Goal: Information Seeking & Learning: Learn about a topic

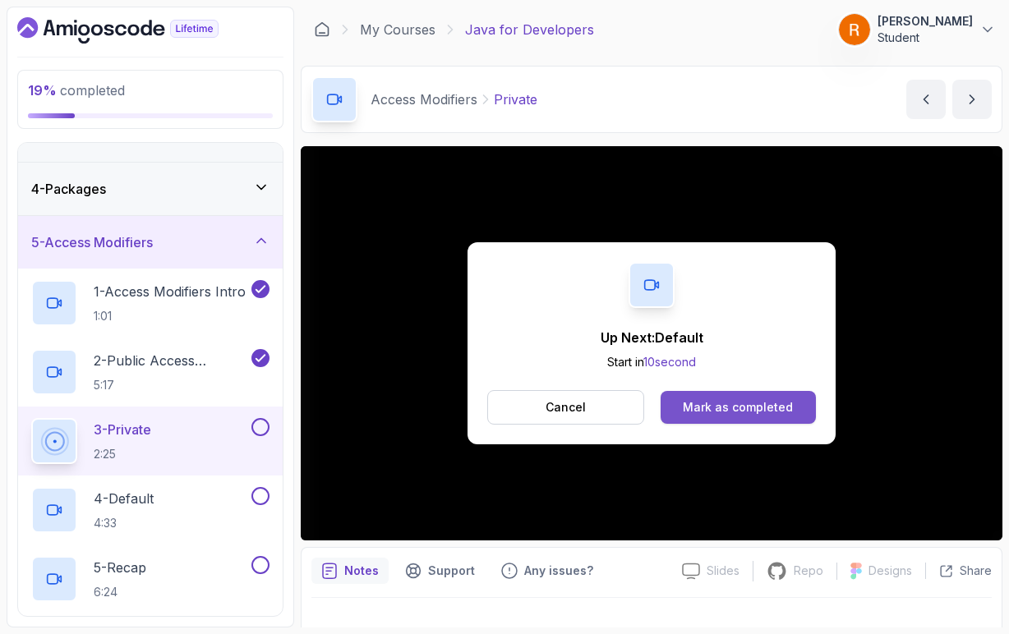
click at [798, 410] on button "Mark as completed" at bounding box center [737, 407] width 155 height 33
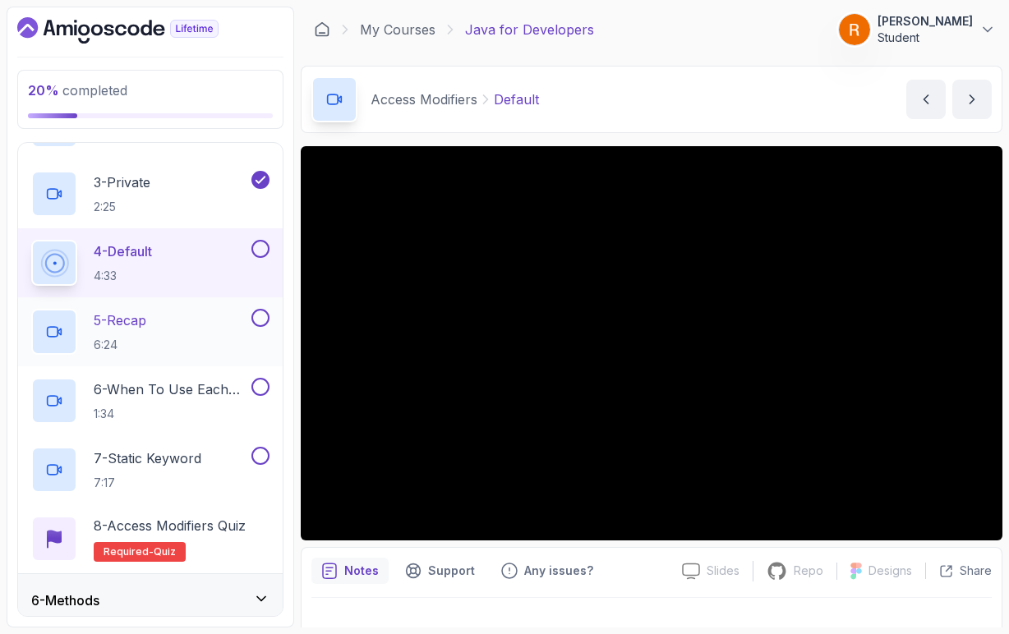
scroll to position [390, 0]
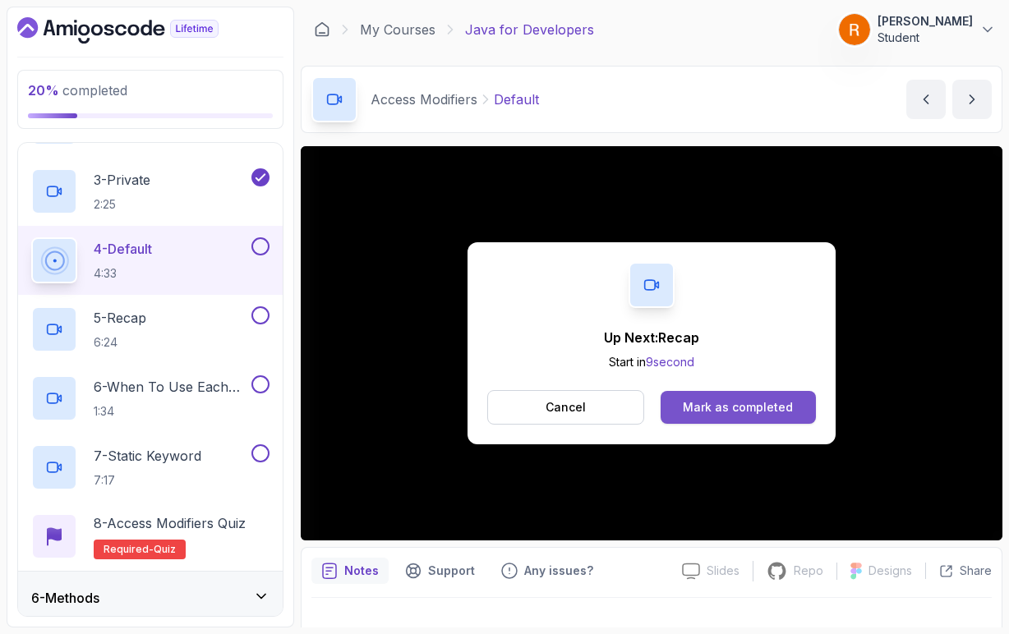
click at [793, 419] on button "Mark as completed" at bounding box center [737, 407] width 155 height 33
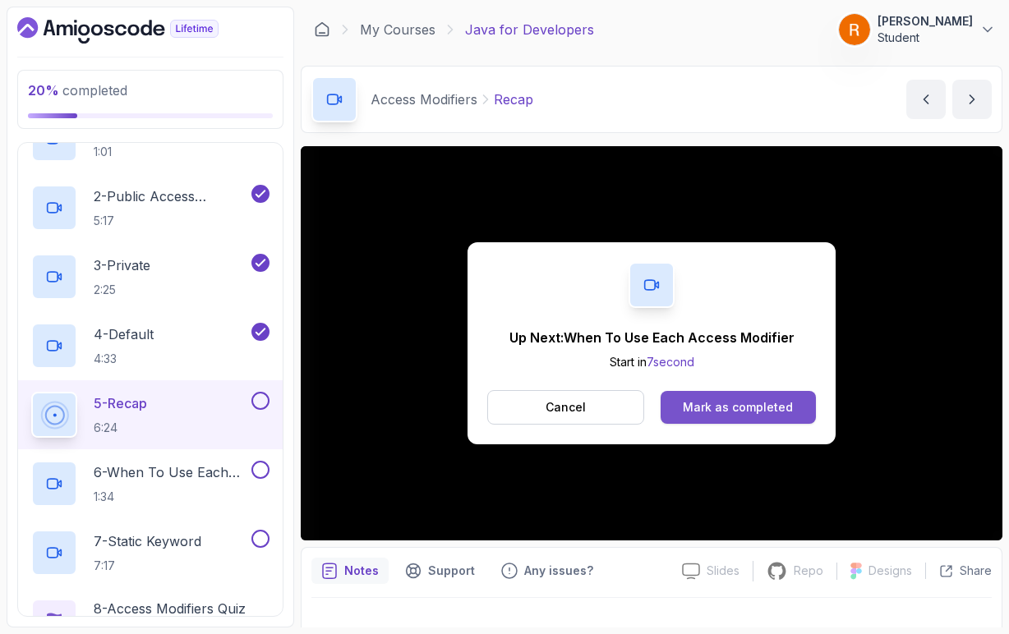
click at [706, 414] on div "Mark as completed" at bounding box center [738, 407] width 110 height 16
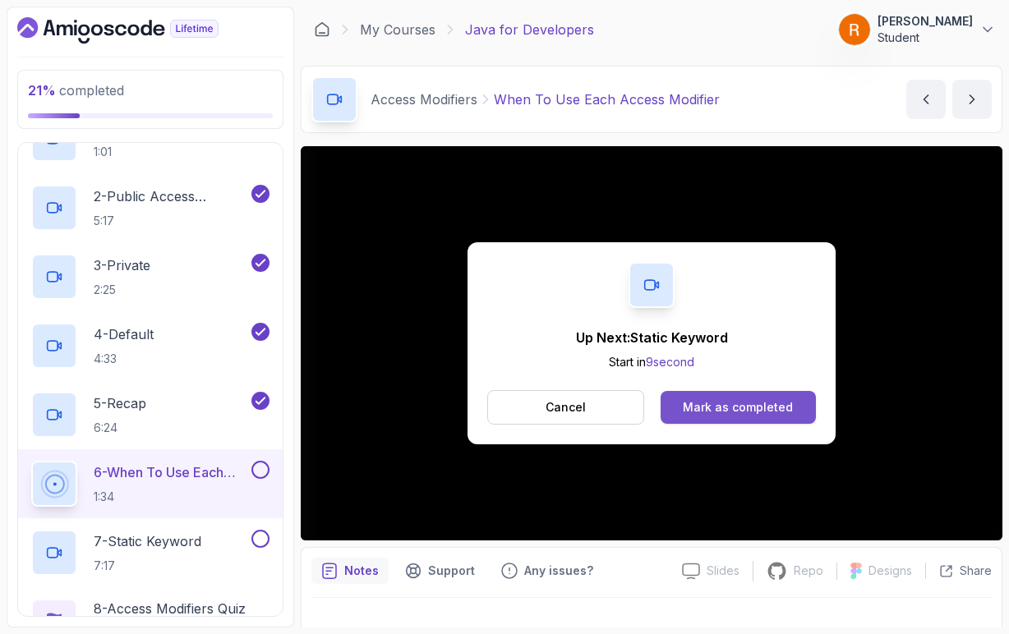
click at [736, 420] on button "Mark as completed" at bounding box center [737, 407] width 155 height 33
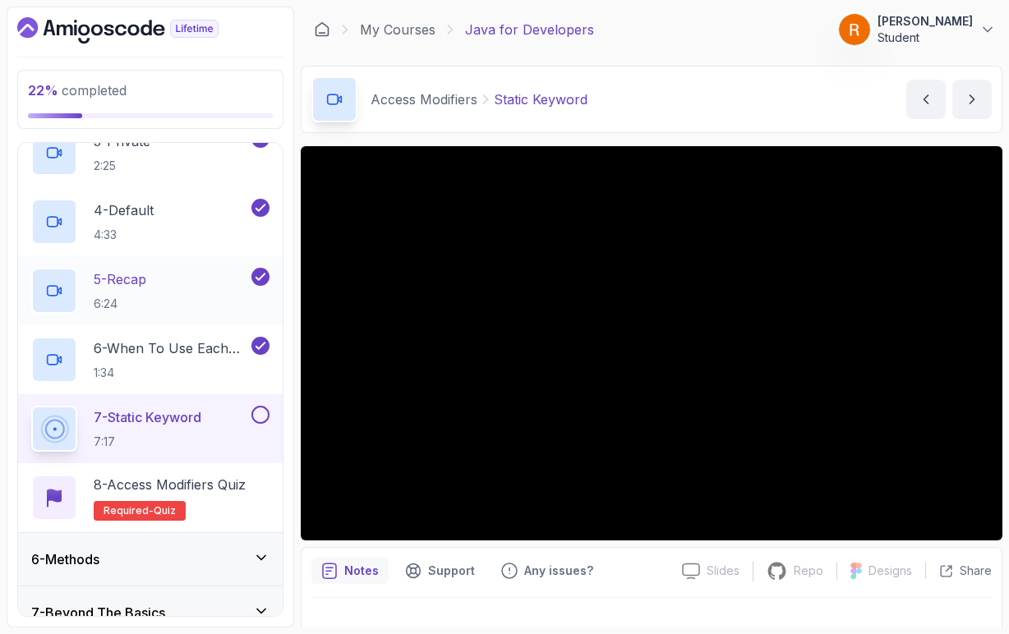
scroll to position [433, 0]
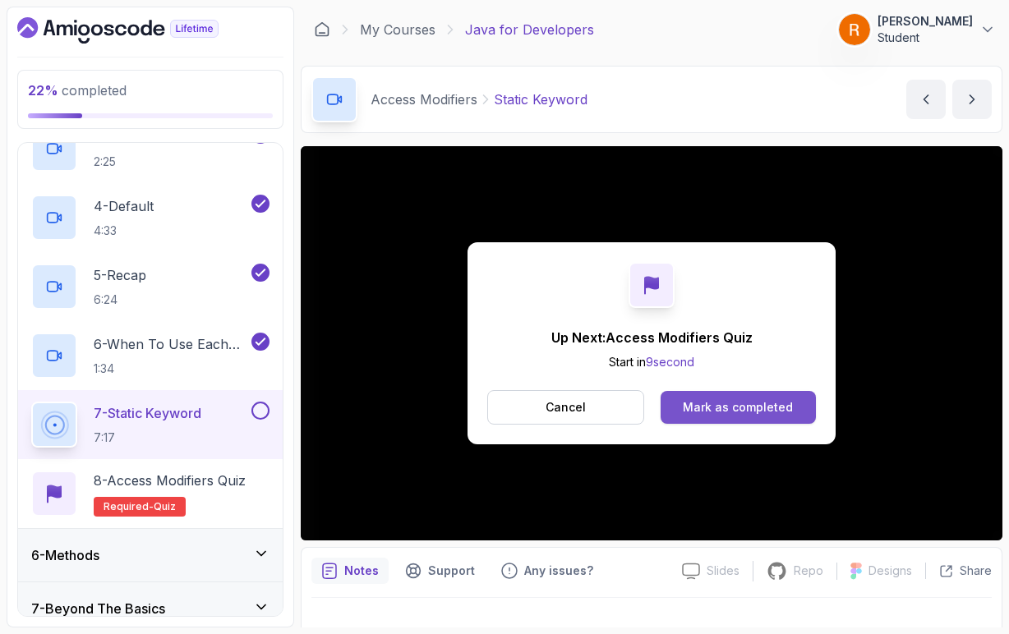
click at [808, 412] on button "Mark as completed" at bounding box center [737, 407] width 155 height 33
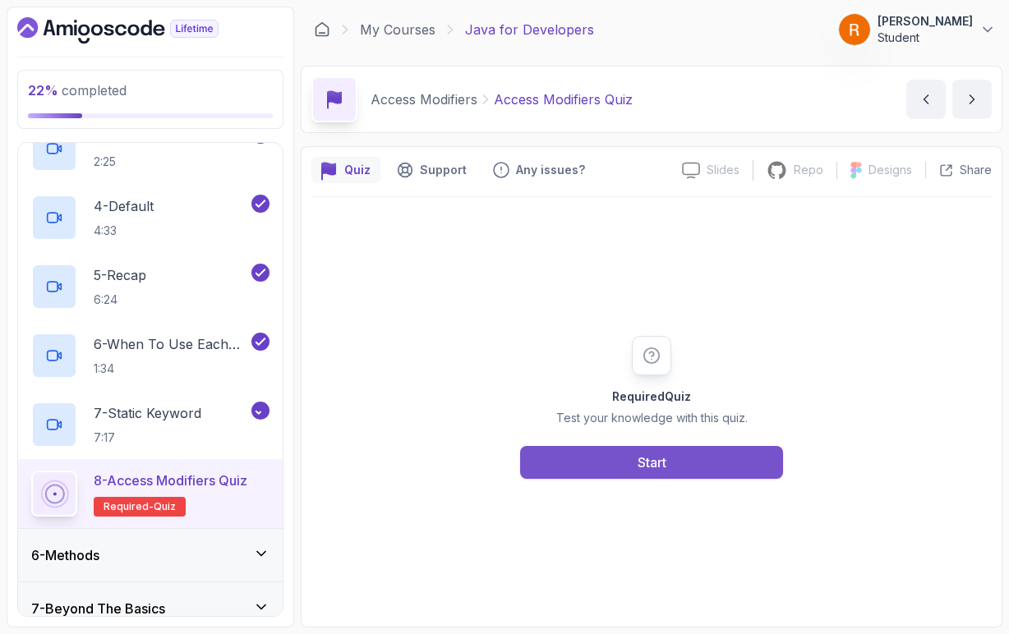
click at [743, 458] on button "Start" at bounding box center [651, 462] width 263 height 33
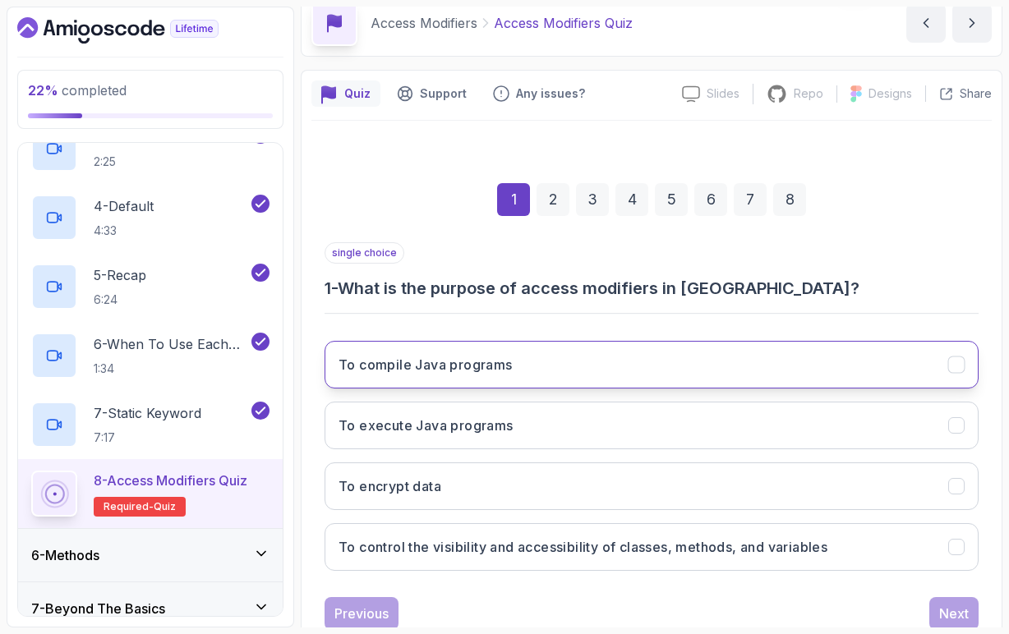
scroll to position [91, 0]
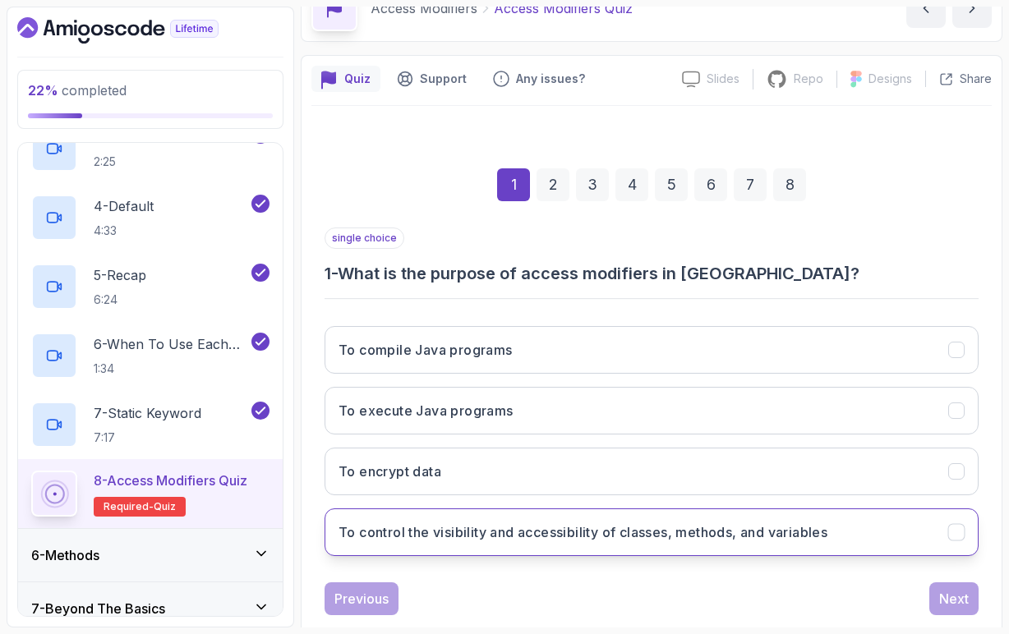
click at [767, 544] on button "To control the visibility and accessibility of classes, methods, and variables" at bounding box center [651, 532] width 654 height 48
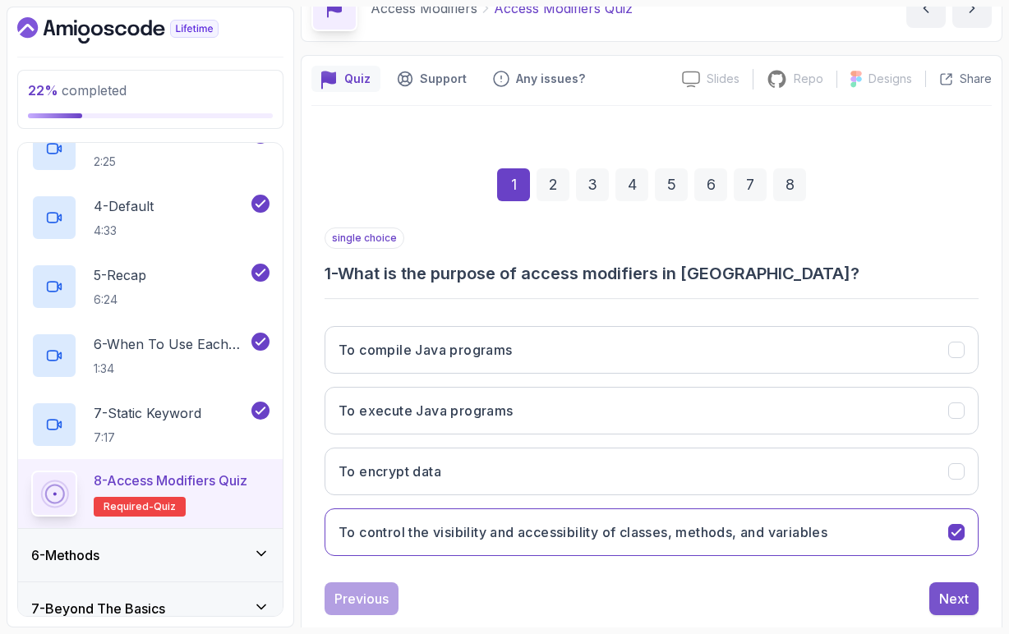
click at [965, 589] on div "Next" at bounding box center [954, 599] width 30 height 20
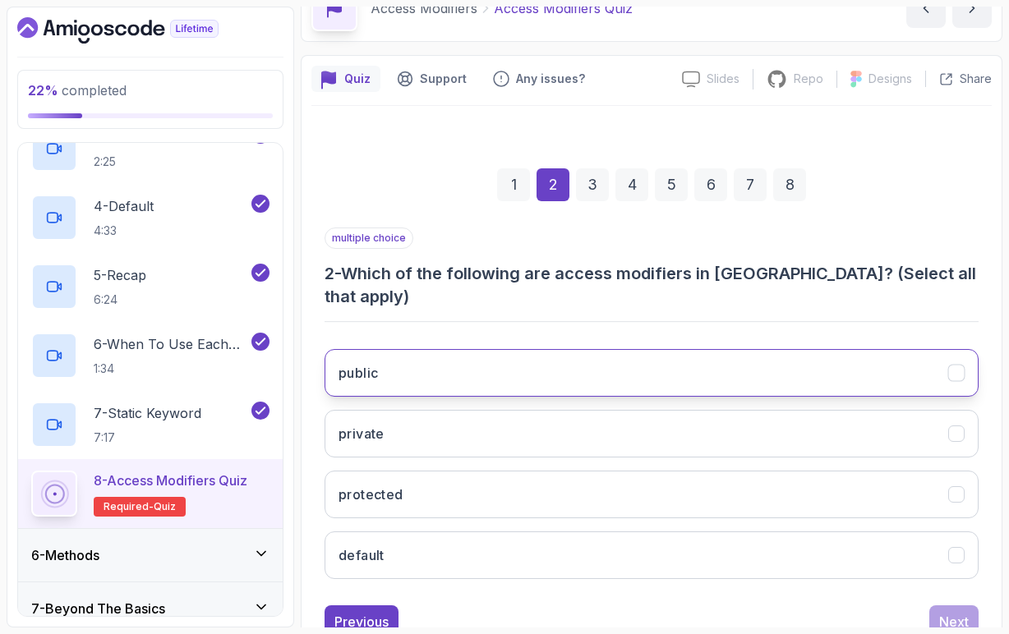
click at [420, 363] on button "public" at bounding box center [651, 373] width 654 height 48
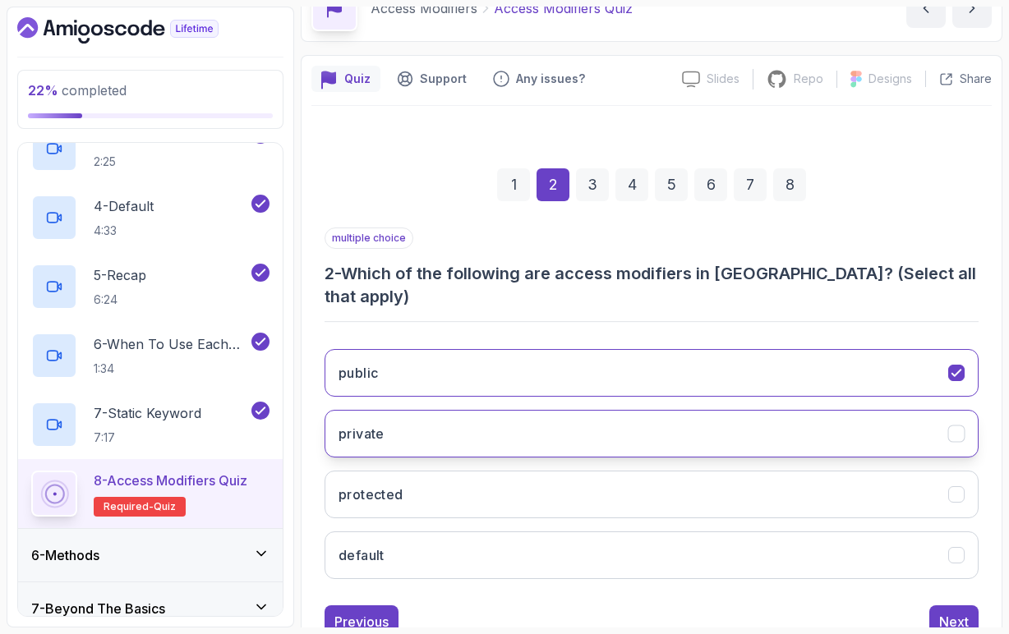
click at [418, 415] on button "private" at bounding box center [651, 434] width 654 height 48
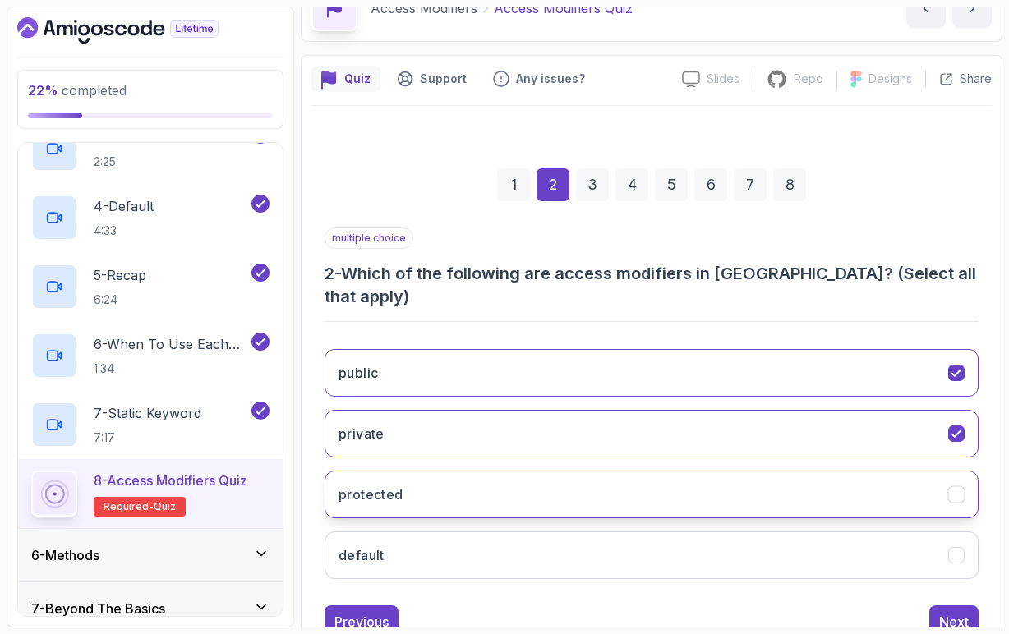
click at [430, 471] on button "protected" at bounding box center [651, 495] width 654 height 48
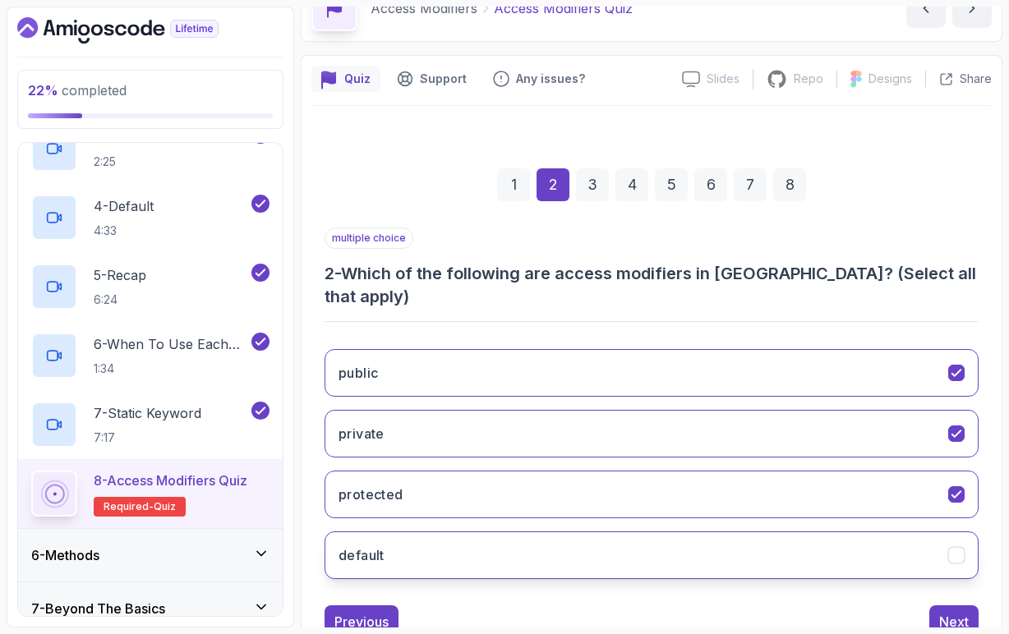
click at [439, 531] on button "default" at bounding box center [651, 555] width 654 height 48
click at [940, 612] on div "Next" at bounding box center [954, 622] width 30 height 20
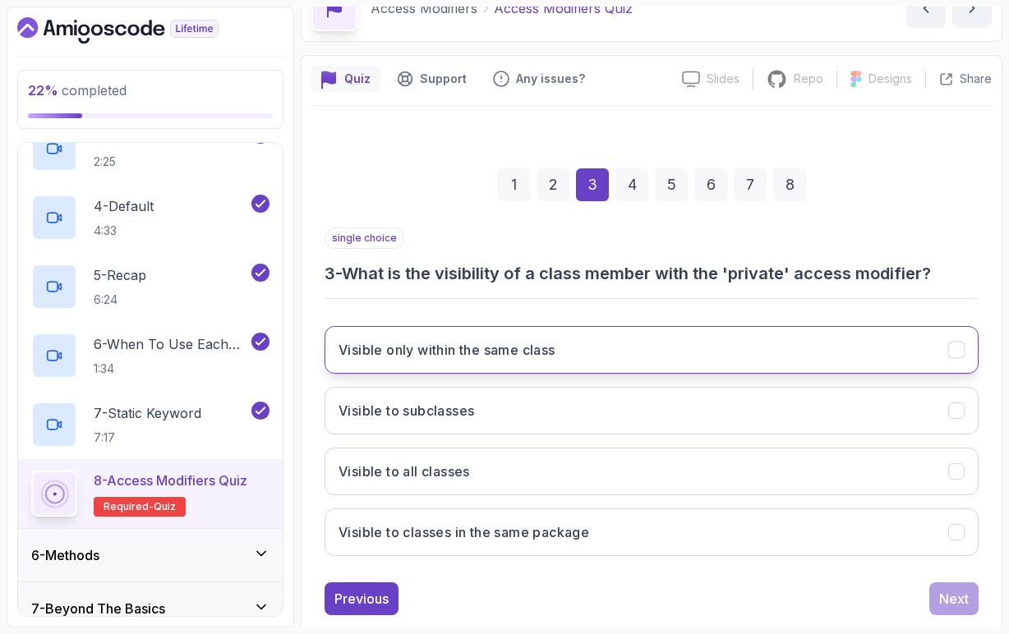
click at [506, 357] on h3 "Visible only within the same class" at bounding box center [446, 350] width 217 height 20
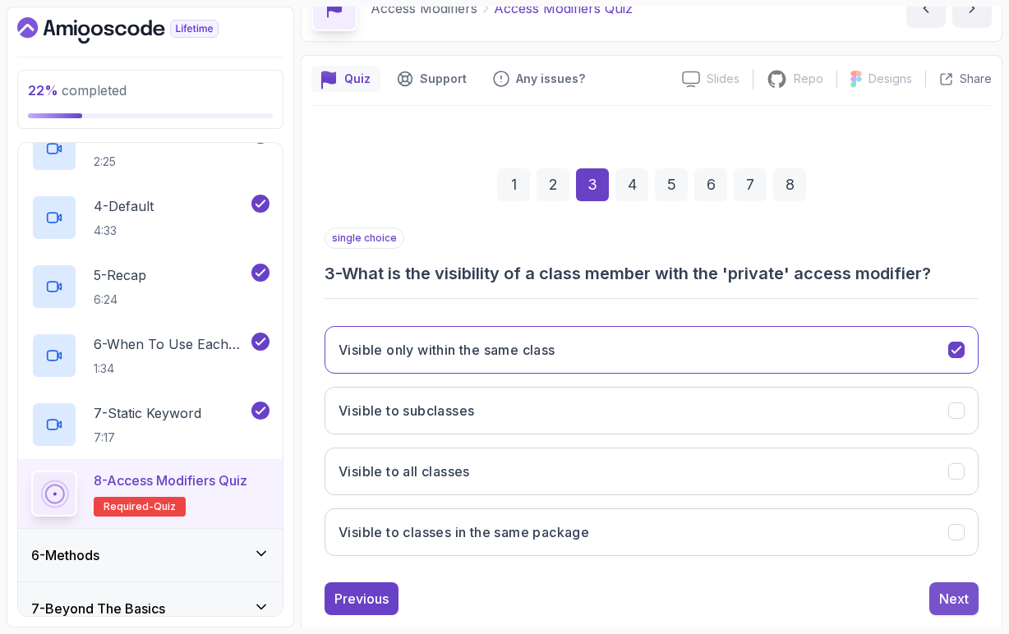
click at [972, 595] on button "Next" at bounding box center [953, 598] width 49 height 33
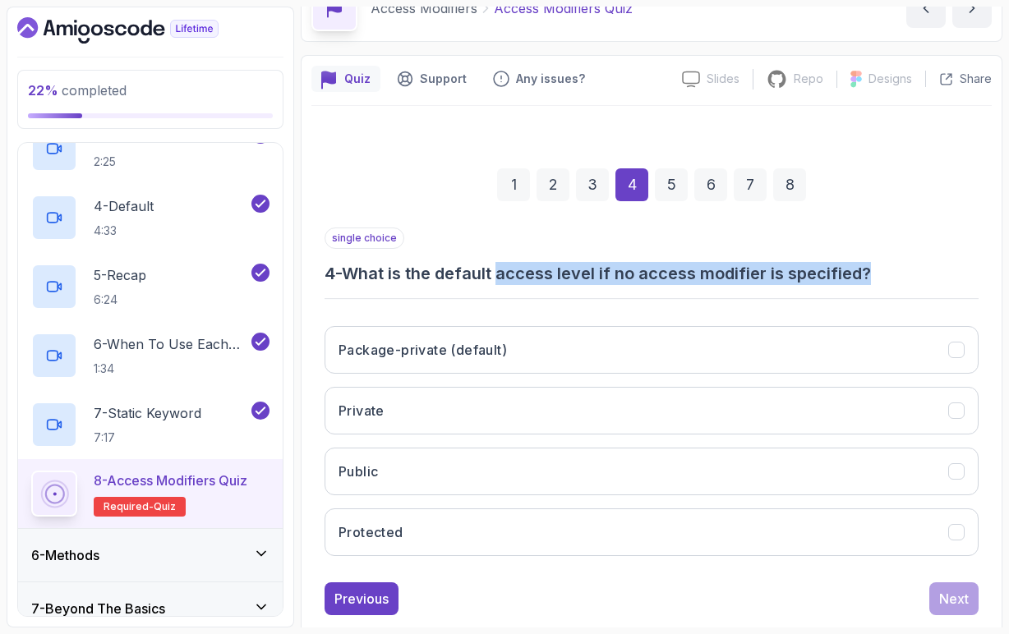
drag, startPoint x: 505, startPoint y: 274, endPoint x: 880, endPoint y: 269, distance: 374.6
click at [880, 269] on h3 "4 - What is the default access level if no access modifier is specified?" at bounding box center [651, 273] width 654 height 23
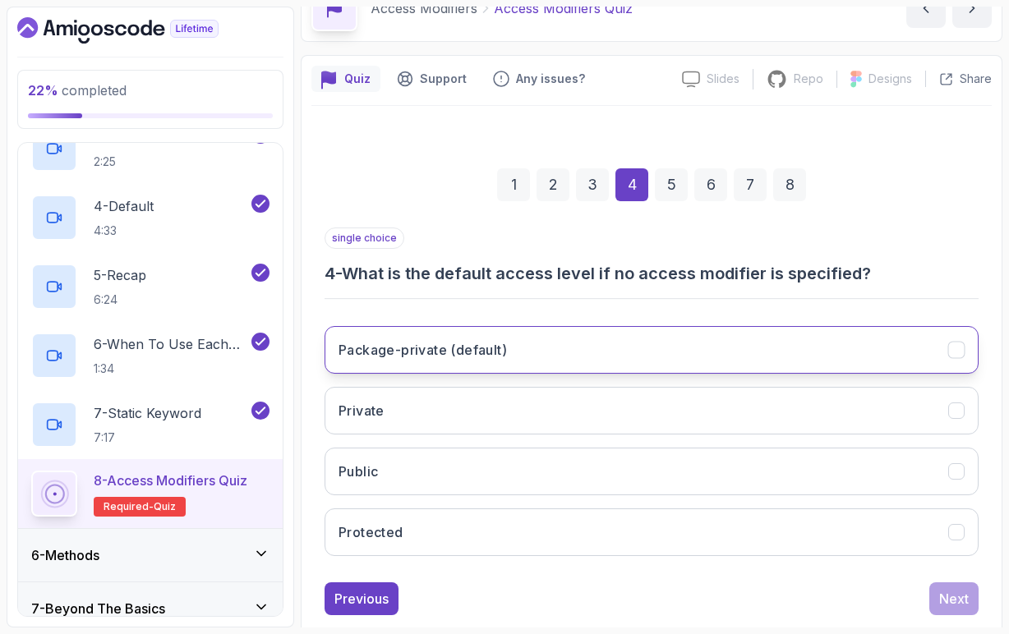
click at [438, 356] on h3 "Package-private (default)" at bounding box center [422, 350] width 168 height 20
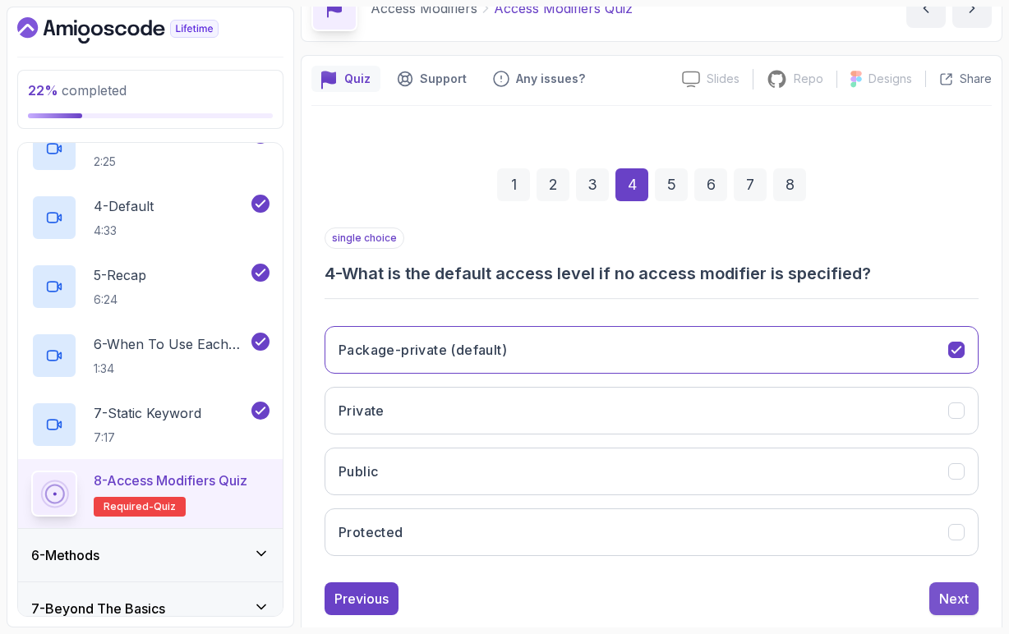
click at [969, 593] on button "Next" at bounding box center [953, 598] width 49 height 33
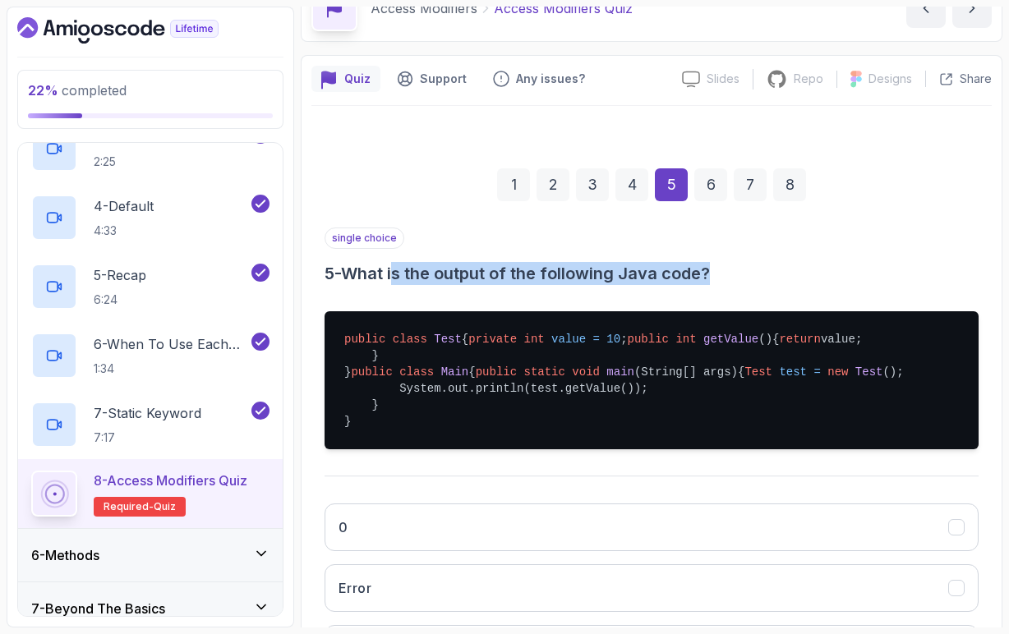
drag, startPoint x: 401, startPoint y: 277, endPoint x: 716, endPoint y: 270, distance: 315.5
click at [716, 270] on h3 "5 - What is the output of the following Java code?" at bounding box center [651, 273] width 654 height 23
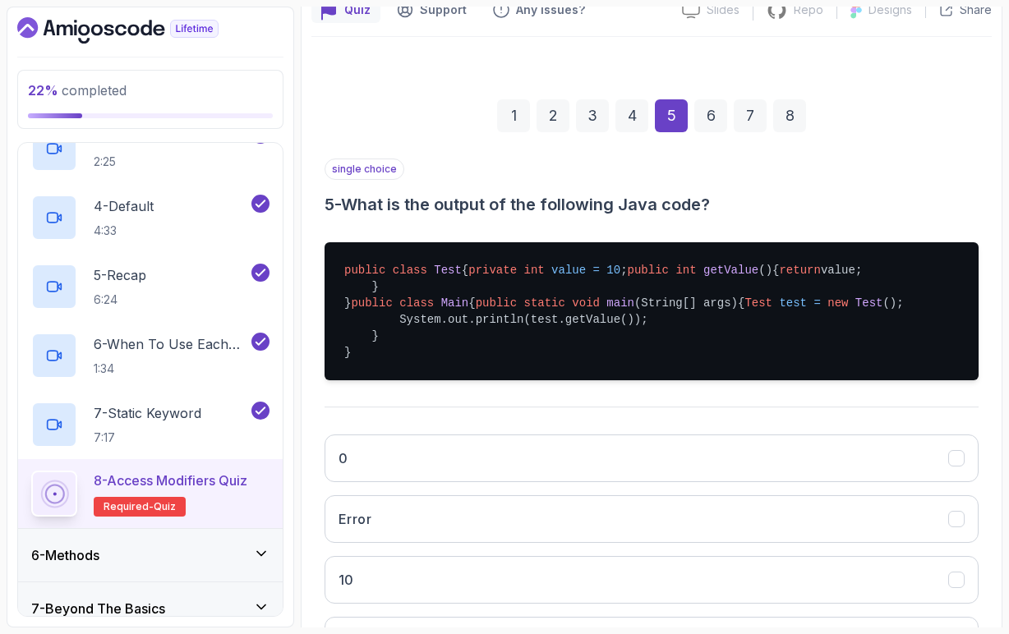
scroll to position [159, 0]
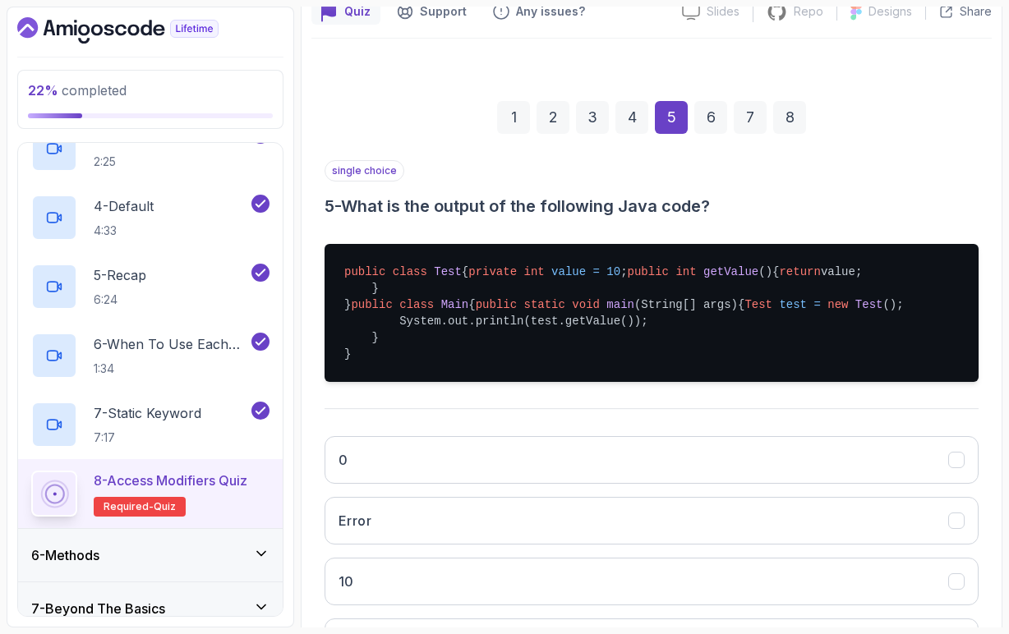
drag, startPoint x: 375, startPoint y: 389, endPoint x: 645, endPoint y: 382, distance: 270.3
click at [645, 382] on pre "public class Test { private int value = 10 ; public int getValue () { return va…" at bounding box center [651, 313] width 654 height 138
click at [779, 311] on span "test" at bounding box center [793, 304] width 28 height 13
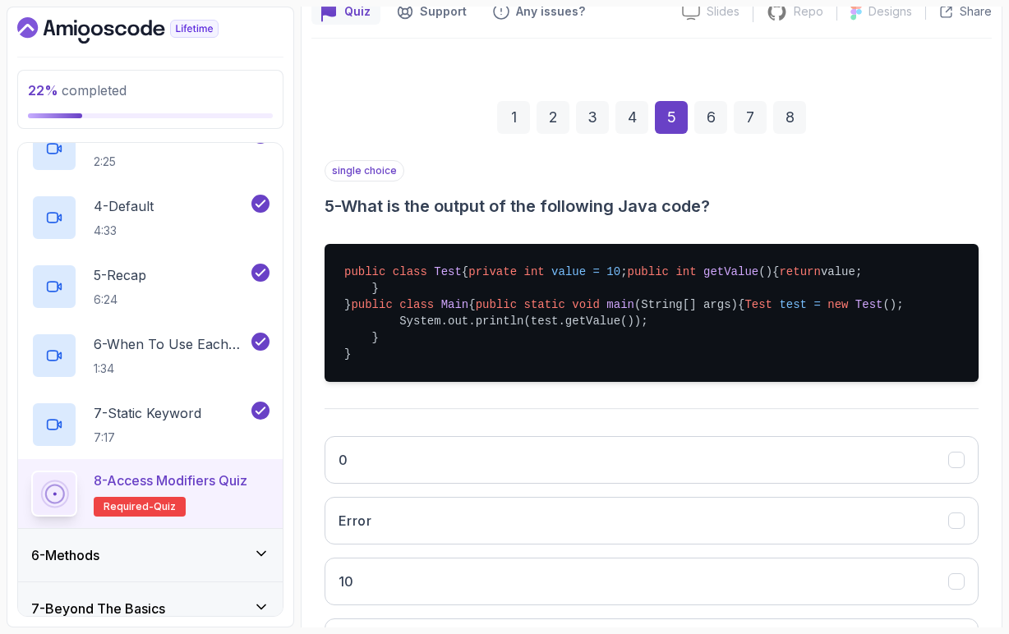
click at [447, 268] on span "Test" at bounding box center [448, 271] width 28 height 13
click at [779, 311] on span "test" at bounding box center [793, 304] width 28 height 13
drag, startPoint x: 372, startPoint y: 351, endPoint x: 345, endPoint y: 278, distance: 78.0
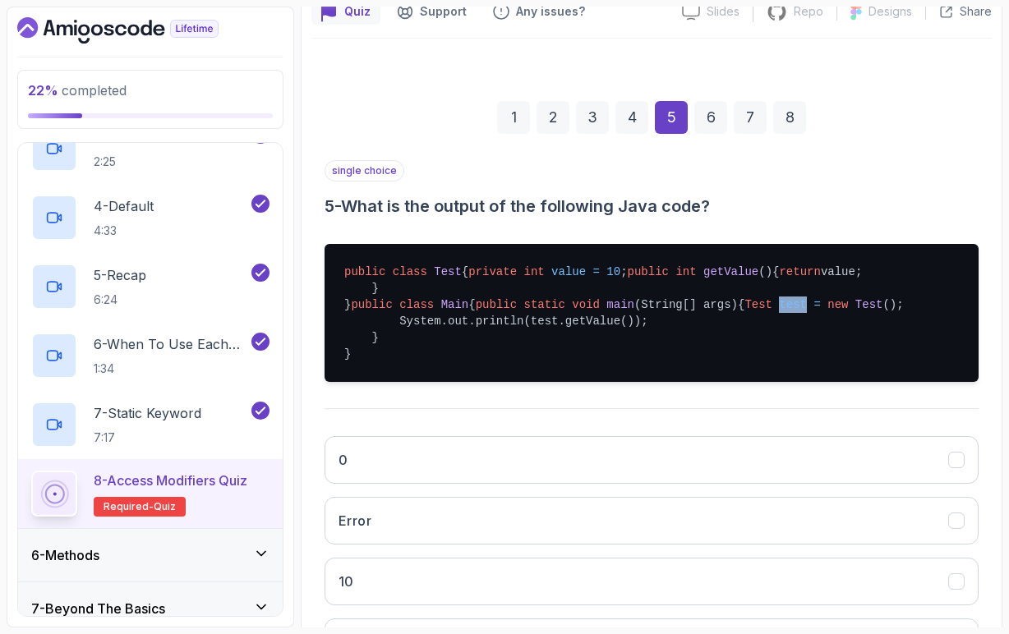
click at [345, 278] on pre "public class Test { private int value = 10 ; public int getValue () { return va…" at bounding box center [651, 313] width 654 height 138
click at [548, 382] on pre "public class Test { private int value = 10 ; public int getValue () { return va…" at bounding box center [651, 313] width 654 height 138
click at [594, 382] on pre "public class Test { private int value = 10 ; public int getValue () { return va…" at bounding box center [651, 313] width 654 height 138
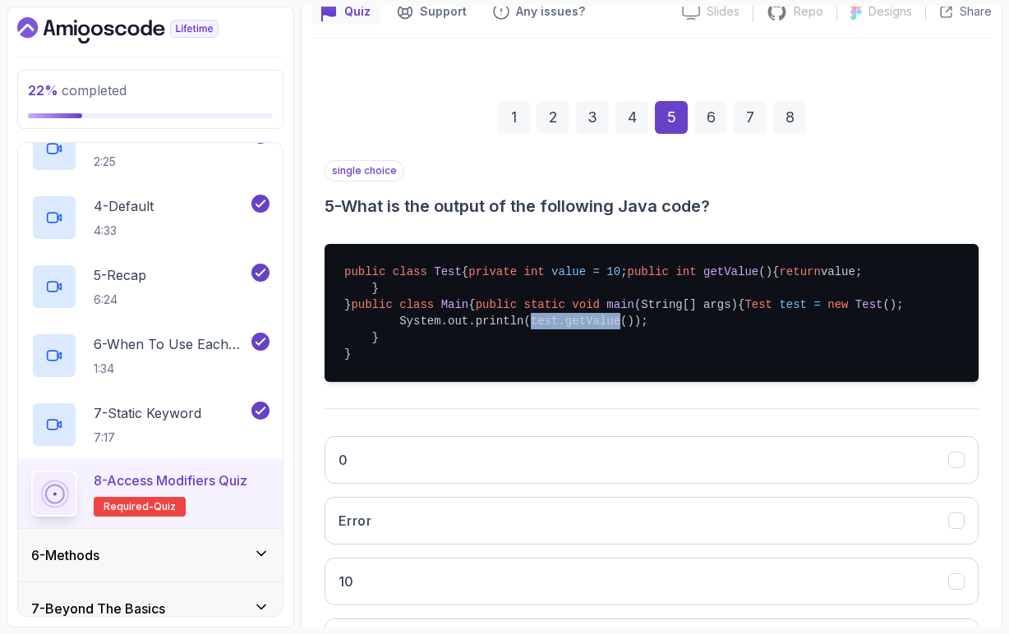
click at [594, 382] on pre "public class Test { private int value = 10 ; public int getValue () { return va…" at bounding box center [651, 313] width 654 height 138
click at [703, 278] on span "getValue" at bounding box center [730, 271] width 55 height 13
click at [628, 278] on span "public" at bounding box center [648, 271] width 41 height 13
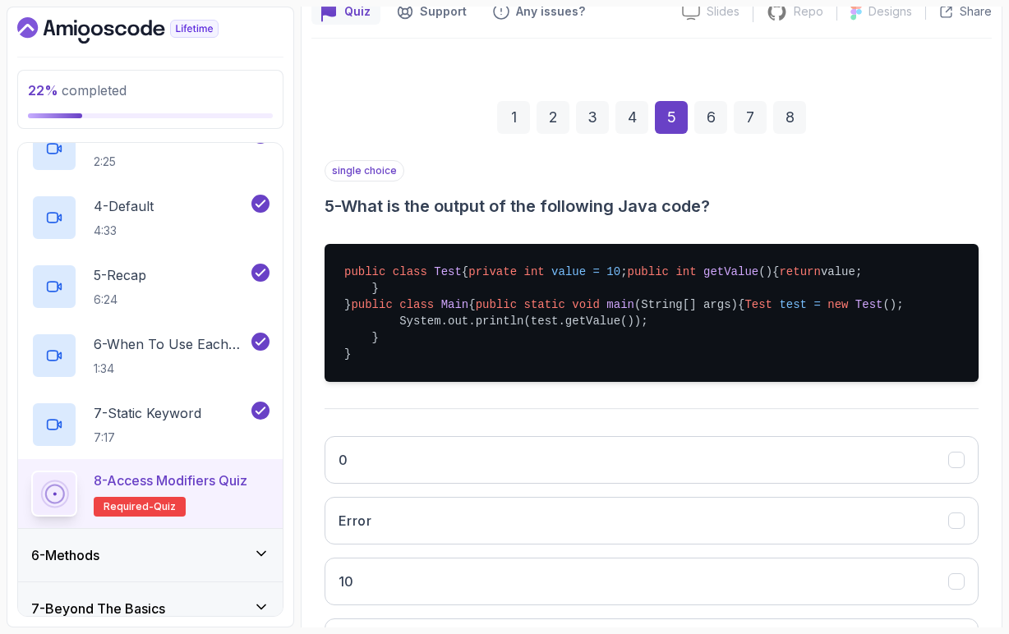
click at [703, 278] on span "getValue" at bounding box center [730, 271] width 55 height 13
click at [475, 326] on pre "public class Test { private int value = 10 ; public int getValue () { return va…" at bounding box center [651, 313] width 654 height 138
click at [501, 328] on pre "public class Test { private int value = 10 ; public int getValue () { return va…" at bounding box center [651, 313] width 654 height 138
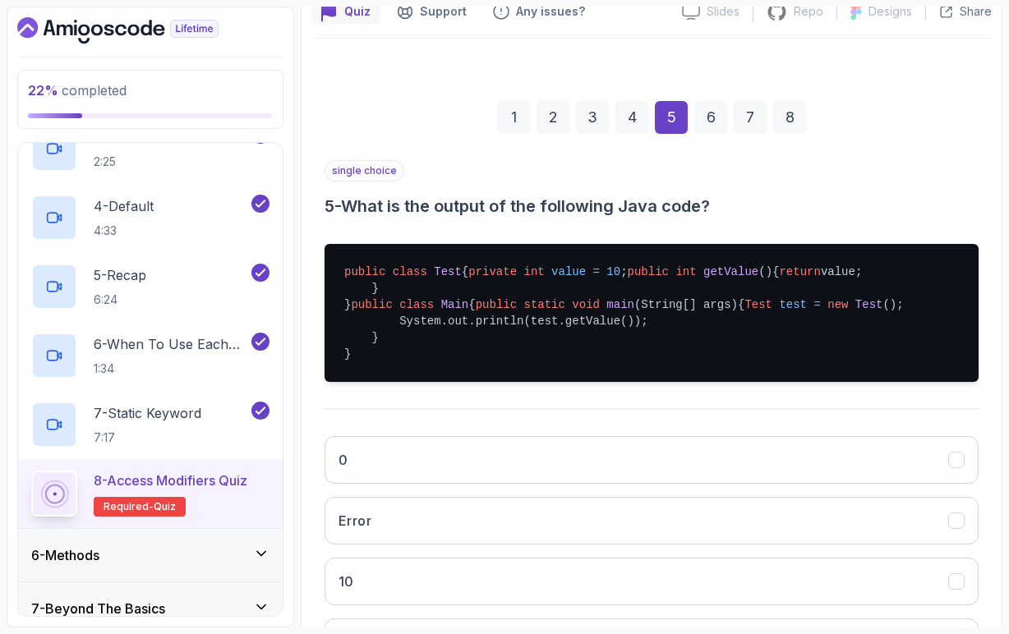
click at [483, 329] on pre "public class Test { private int value = 10 ; public int getValue () { return va…" at bounding box center [651, 313] width 654 height 138
click at [478, 324] on pre "public class Test { private int value = 10 ; public int getValue () { return va…" at bounding box center [651, 313] width 654 height 138
click at [496, 336] on pre "public class Test { private int value = 10 ; public int getValue () { return va…" at bounding box center [651, 313] width 654 height 138
click at [551, 278] on span "value" at bounding box center [568, 271] width 34 height 13
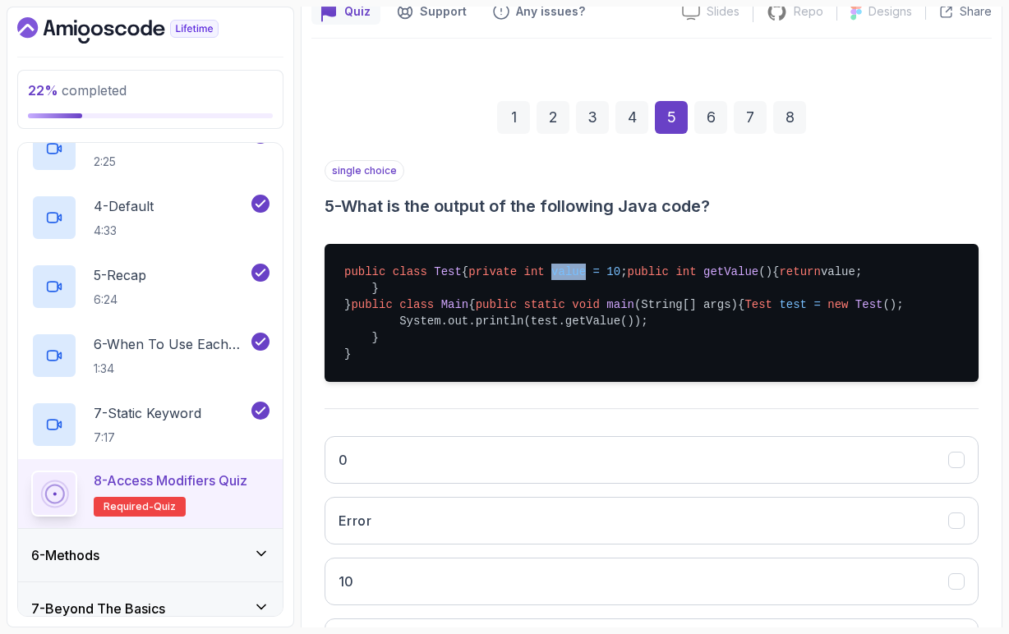
click at [551, 278] on span "value" at bounding box center [568, 271] width 34 height 13
click at [476, 320] on pre "public class Test { private int value = 10 ; public int getValue () { return va…" at bounding box center [651, 313] width 654 height 138
click at [503, 324] on pre "public class Test { private int value = 10 ; public int getValue () { return va…" at bounding box center [651, 313] width 654 height 138
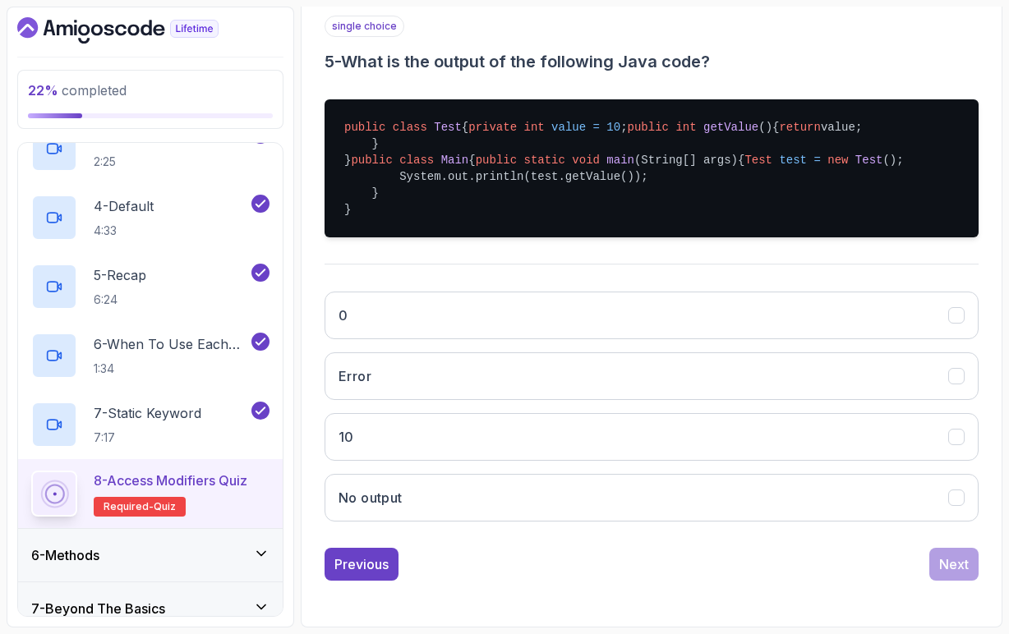
scroll to position [336, 0]
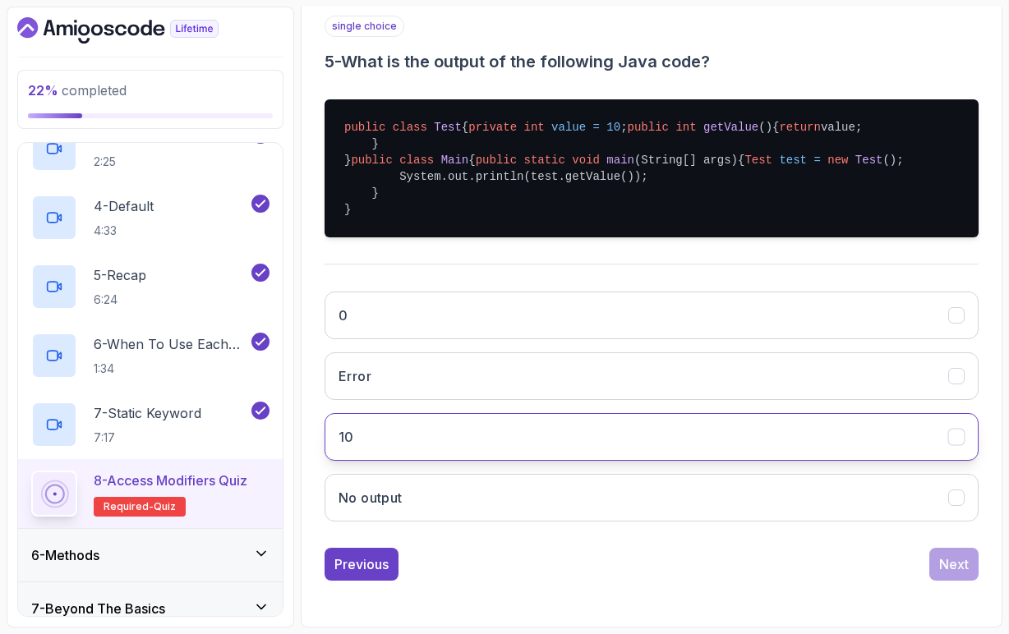
click at [442, 461] on button "10" at bounding box center [651, 437] width 654 height 48
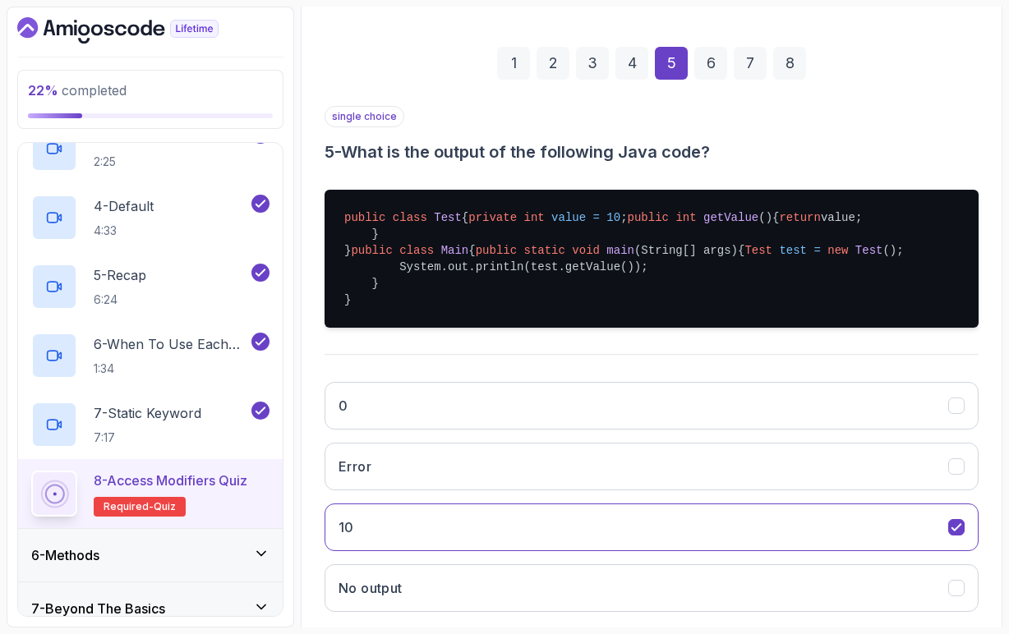
scroll to position [200, 0]
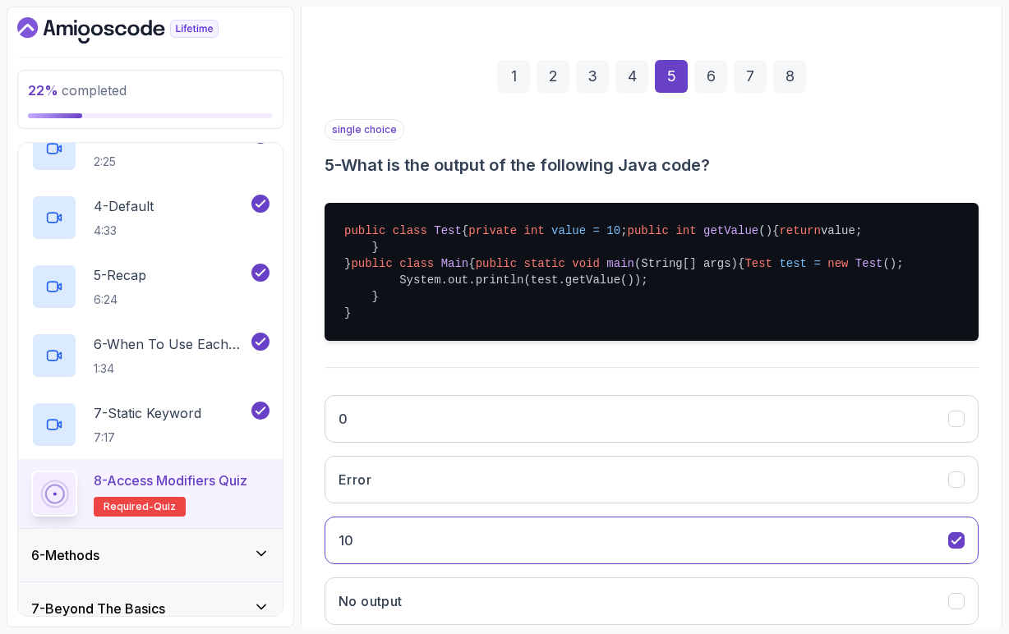
click at [476, 282] on pre "public class Test { private int value = 10 ; public int getValue () { return va…" at bounding box center [651, 272] width 654 height 138
drag, startPoint x: 375, startPoint y: 248, endPoint x: 536, endPoint y: 246, distance: 161.8
click at [537, 246] on pre "public class Test { private int value = 10 ; public int getValue () { return va…" at bounding box center [651, 272] width 654 height 138
click at [536, 246] on pre "public class Test { private int value = 10 ; public int getValue () { return va…" at bounding box center [651, 272] width 654 height 138
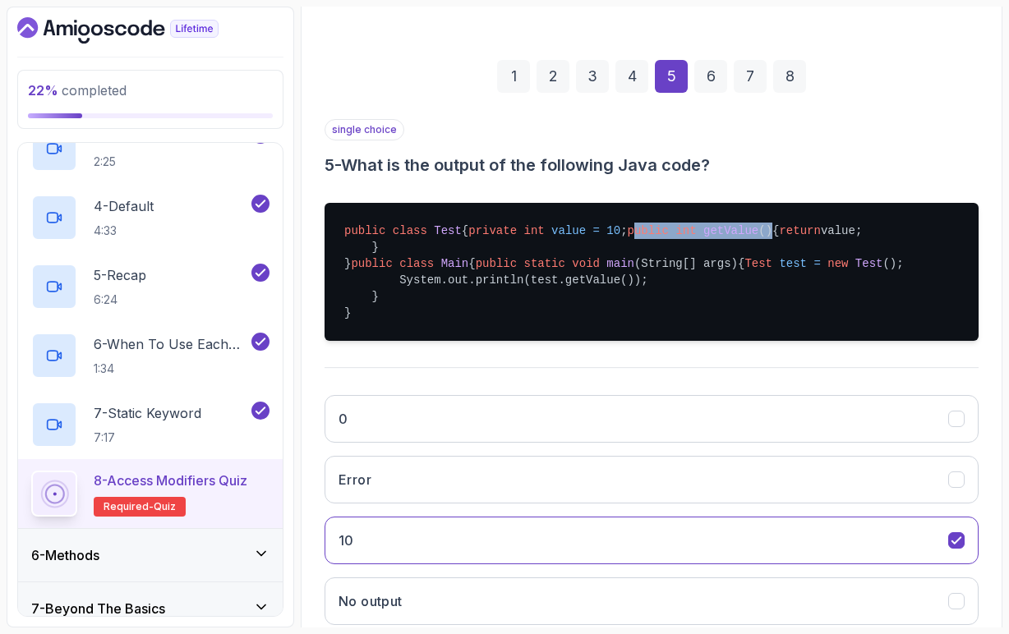
drag, startPoint x: 376, startPoint y: 266, endPoint x: 523, endPoint y: 268, distance: 147.0
click at [523, 268] on pre "public class Test { private int value = 10 ; public int getValue () { return va…" at bounding box center [651, 272] width 654 height 138
drag, startPoint x: 402, startPoint y: 283, endPoint x: 496, endPoint y: 282, distance: 93.7
click at [496, 283] on pre "public class Test { private int value = 10 ; public int getValue () { return va…" at bounding box center [651, 272] width 654 height 138
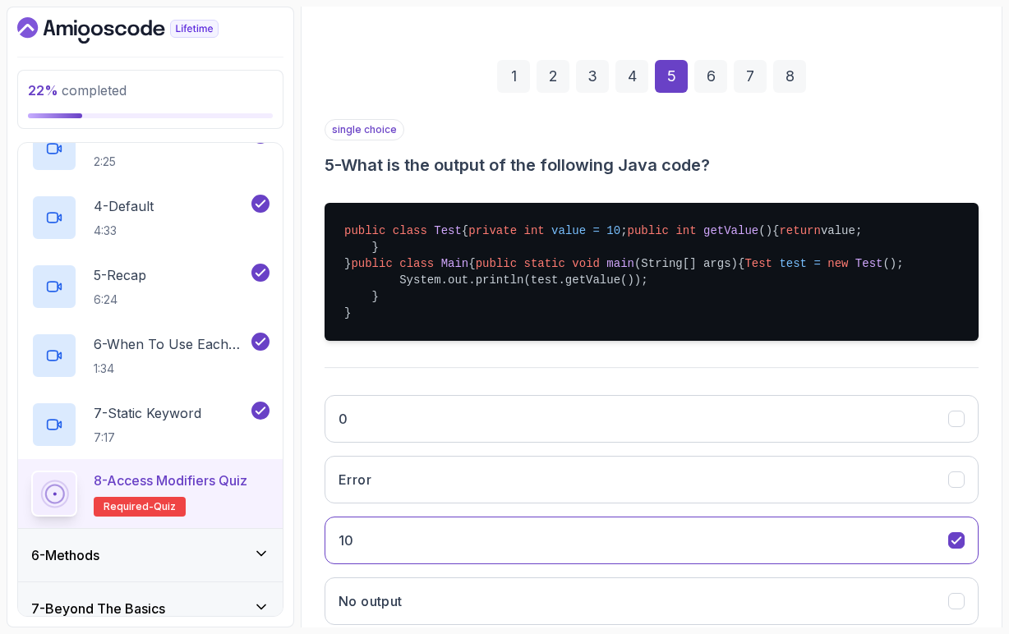
click at [498, 286] on pre "public class Test { private int value = 10 ; public int getValue () { return va…" at bounding box center [651, 272] width 654 height 138
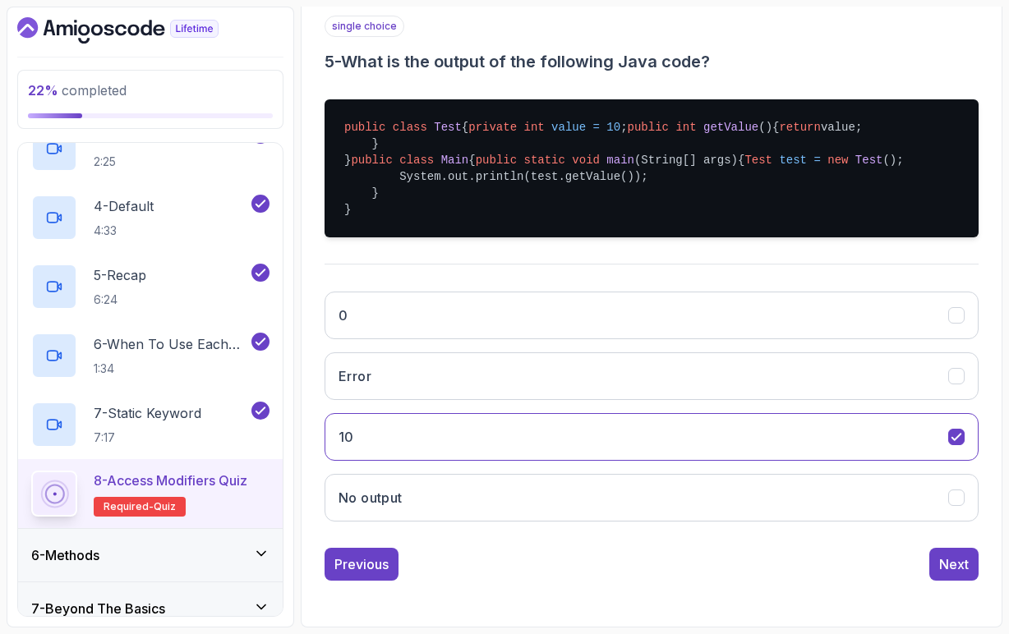
scroll to position [0, 0]
click at [943, 571] on div "Next" at bounding box center [954, 564] width 30 height 20
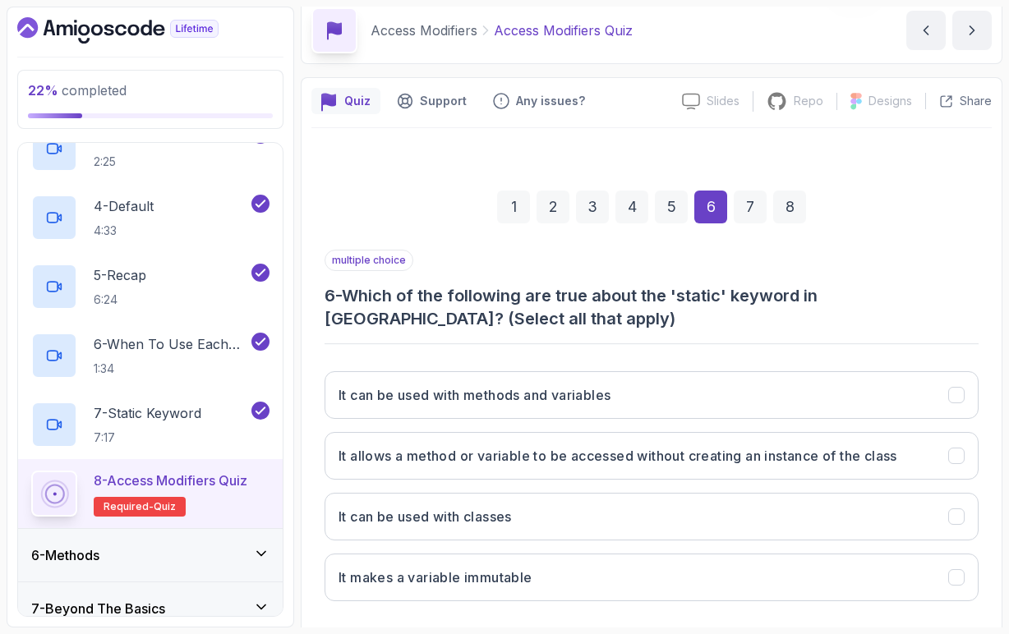
scroll to position [71, 0]
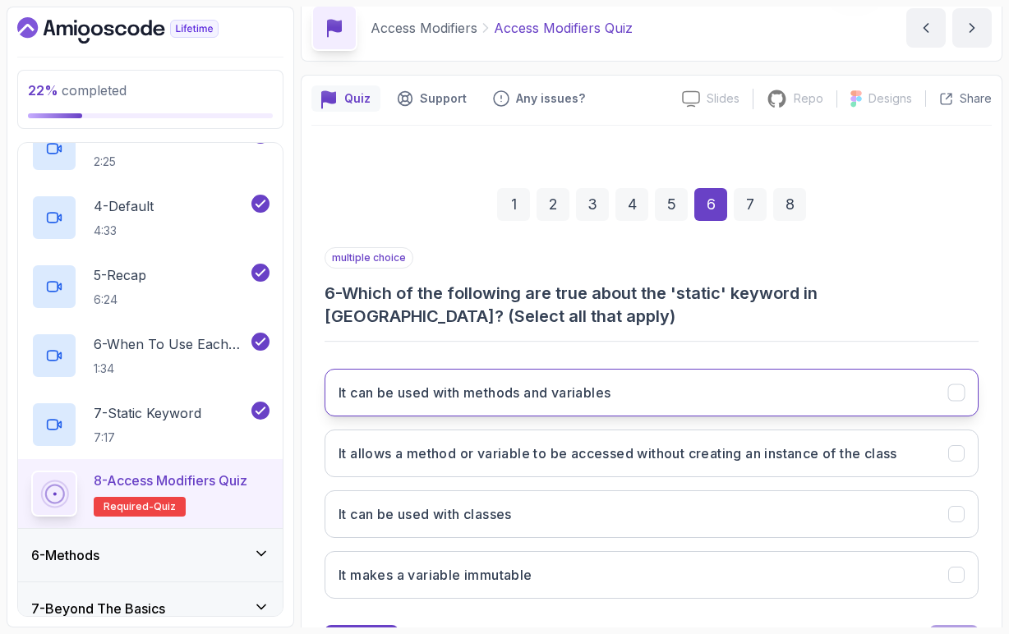
click at [549, 398] on h3 "It can be used with methods and variables" at bounding box center [474, 393] width 272 height 20
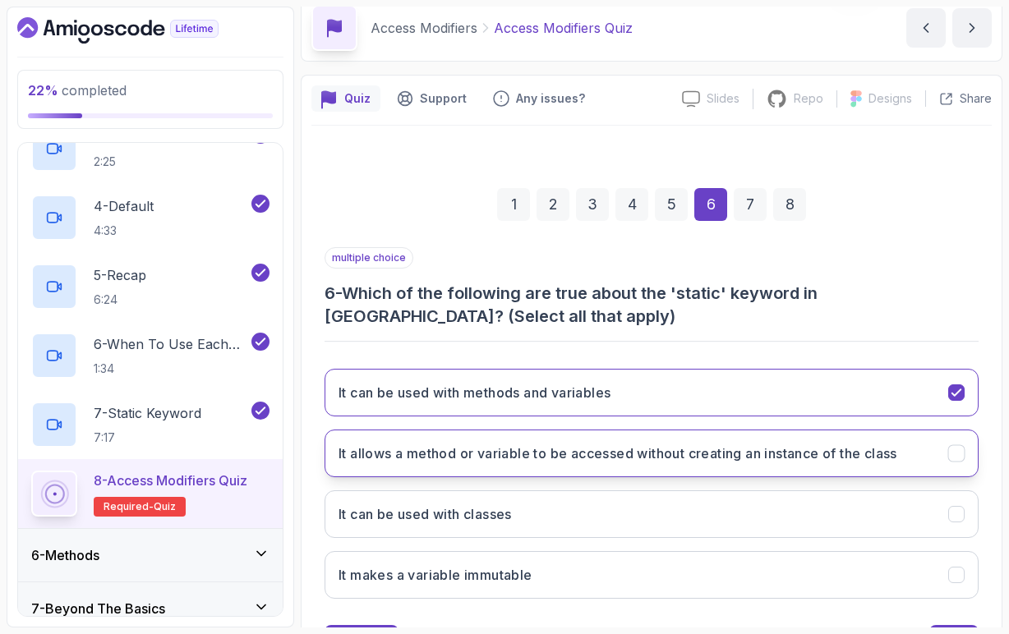
click at [798, 457] on h3 "It allows a method or variable to be accessed without creating an instance of t…" at bounding box center [617, 454] width 559 height 20
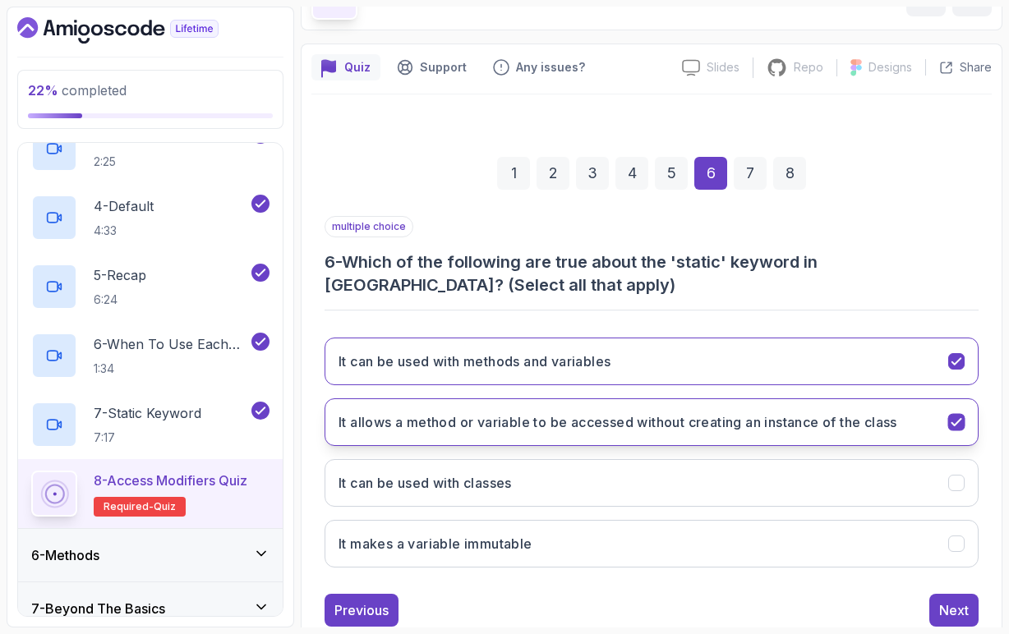
scroll to position [130, 0]
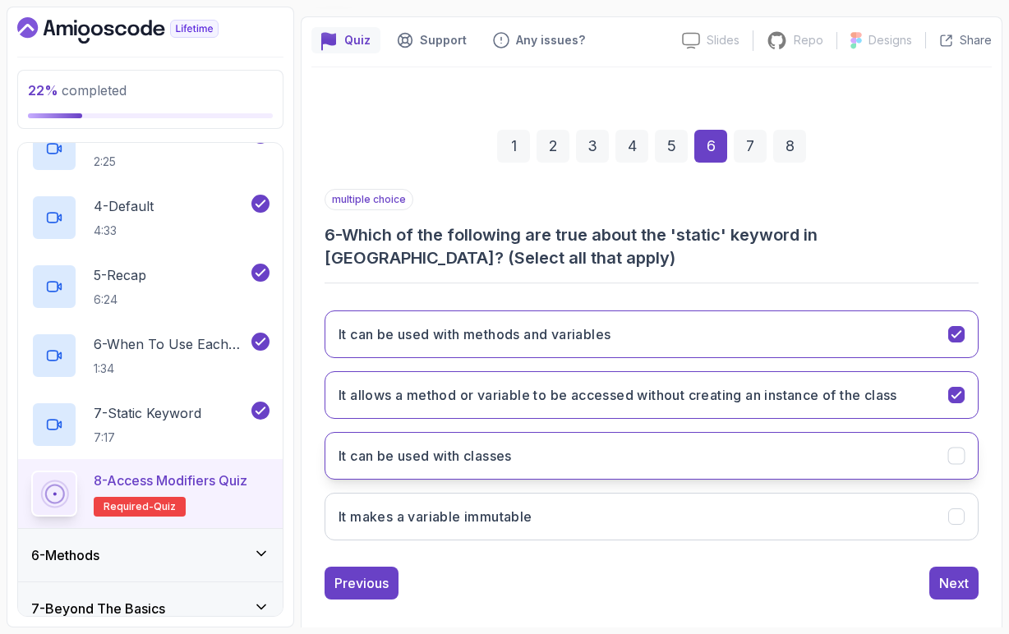
click at [474, 457] on h3 "It can be used with classes" at bounding box center [424, 456] width 173 height 20
click at [957, 594] on button "Next" at bounding box center [953, 583] width 49 height 33
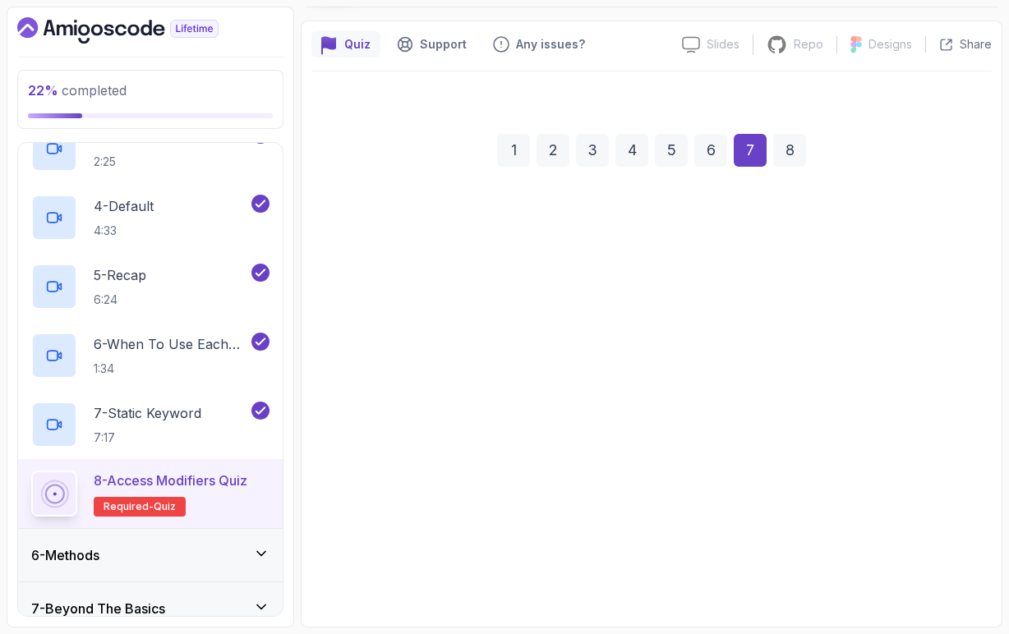
scroll to position [126, 0]
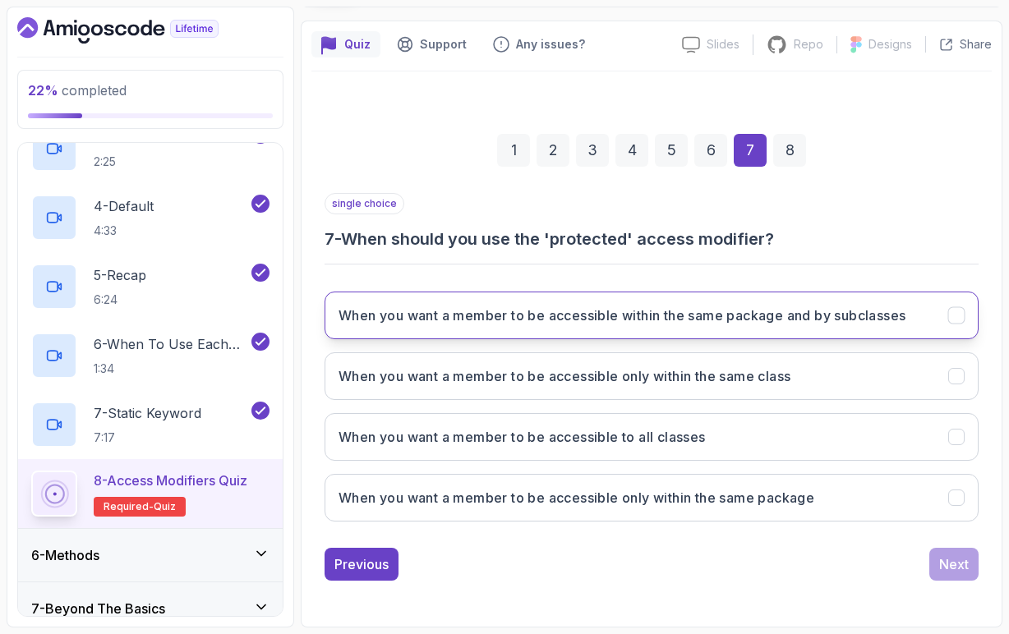
click at [761, 318] on h3 "When you want a member to be accessible within the same package and by subclass…" at bounding box center [621, 316] width 567 height 20
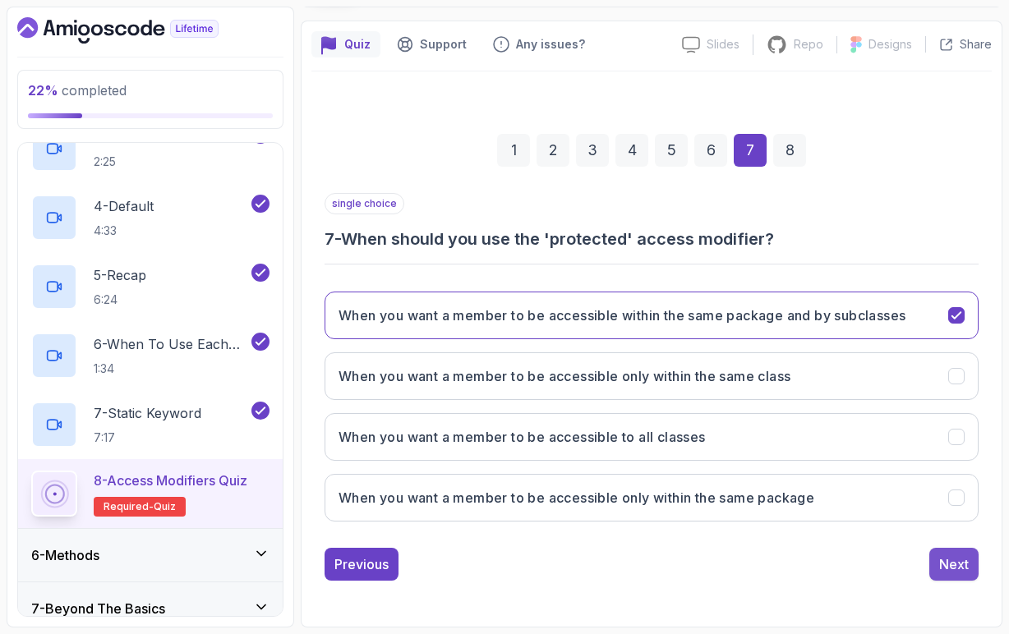
click at [959, 566] on div "Next" at bounding box center [954, 564] width 30 height 20
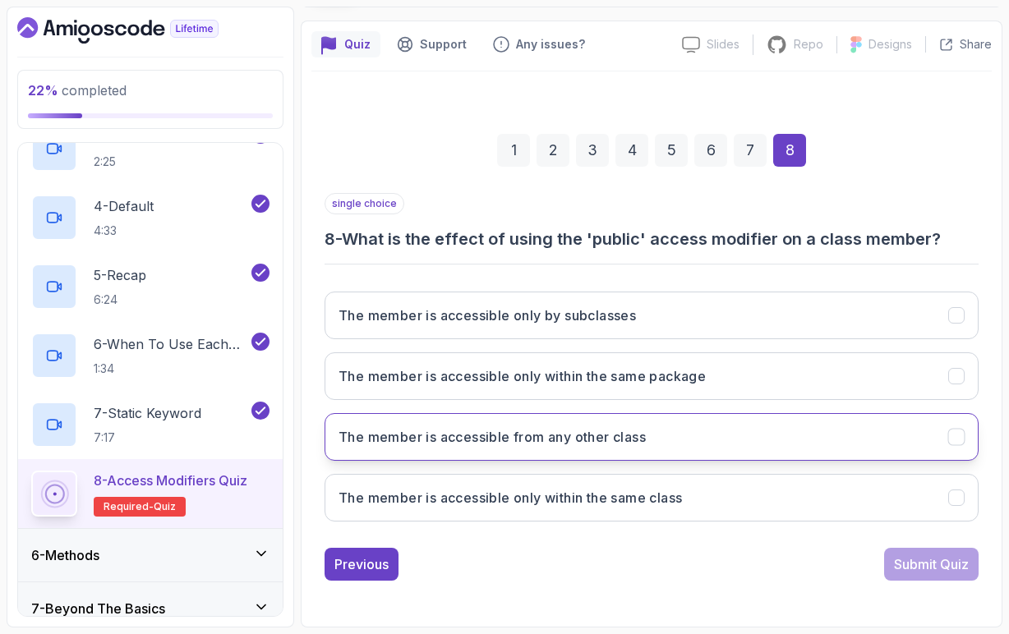
click at [489, 439] on h3 "The member is accessible from any other class" at bounding box center [491, 437] width 307 height 20
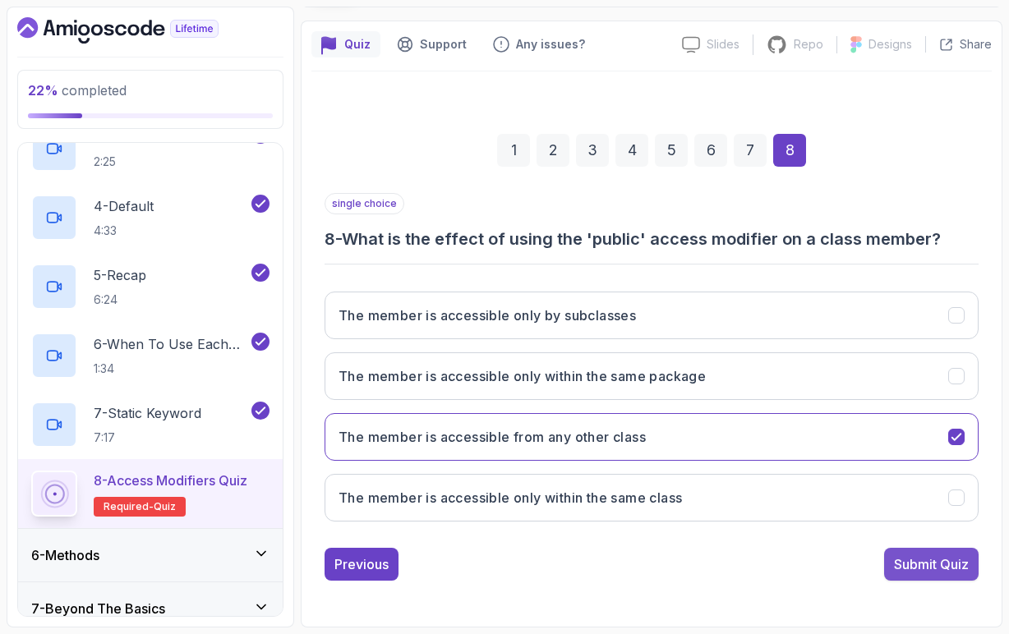
click at [923, 577] on button "Submit Quiz" at bounding box center [931, 564] width 94 height 33
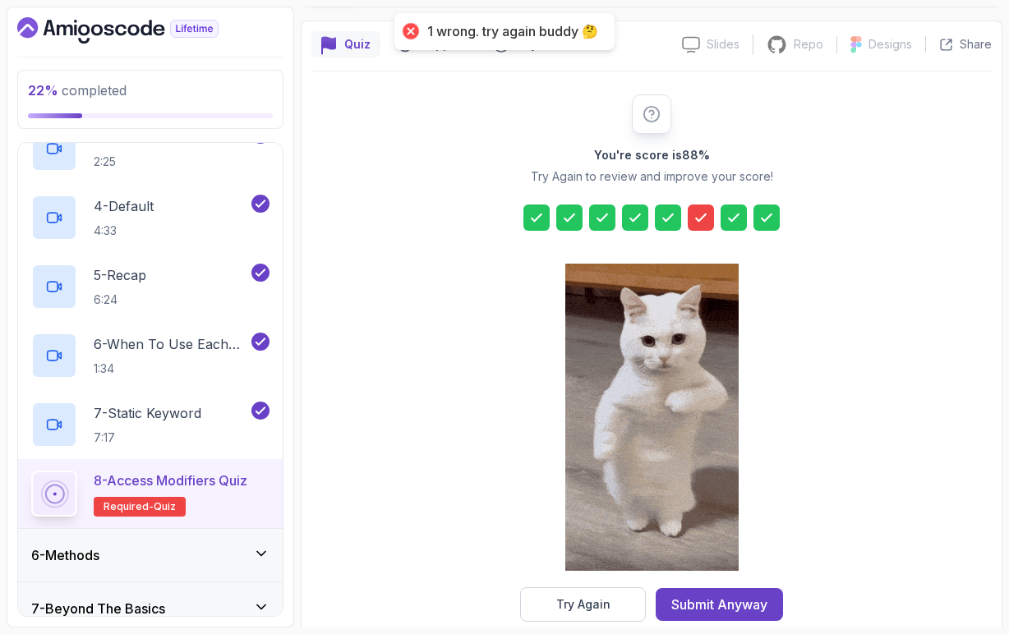
click at [700, 225] on icon at bounding box center [700, 217] width 16 height 16
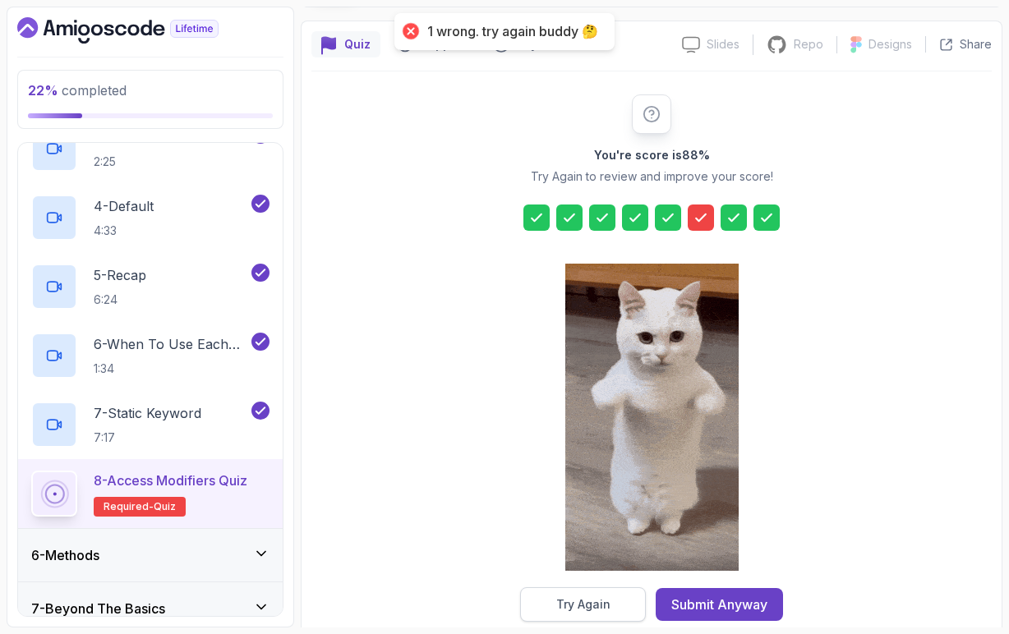
click at [591, 615] on button "Try Again" at bounding box center [583, 604] width 126 height 34
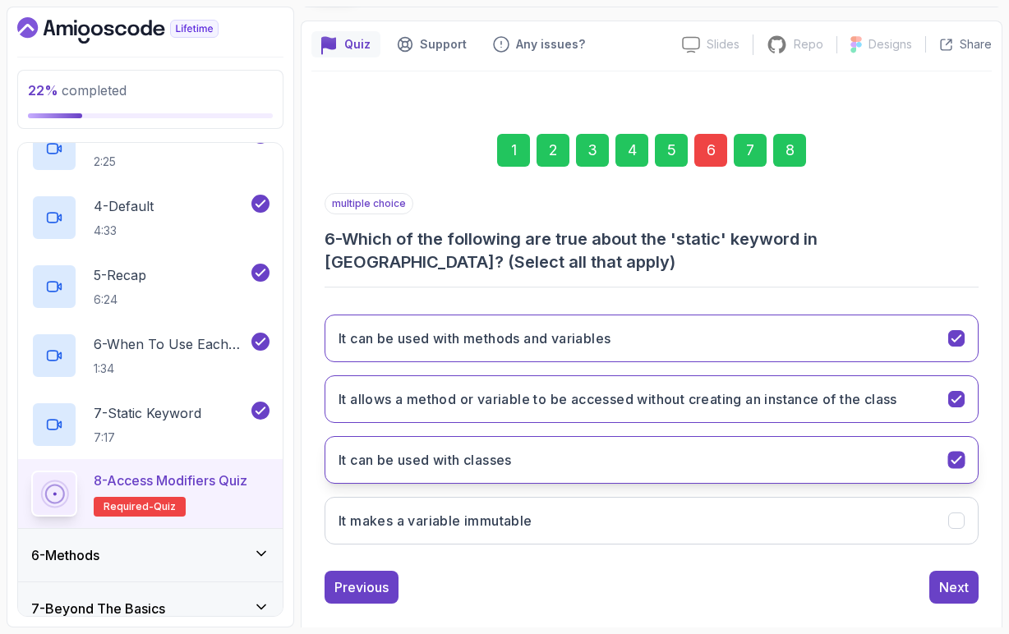
click at [960, 463] on icon "It can be used with classes" at bounding box center [957, 461] width 16 height 16
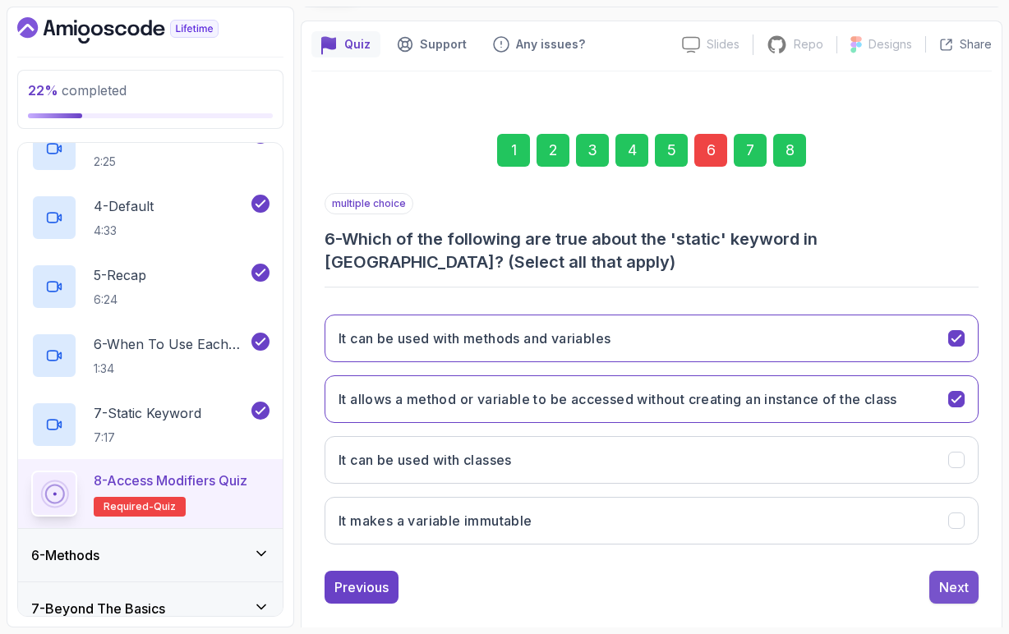
click at [955, 590] on div "Next" at bounding box center [954, 587] width 30 height 20
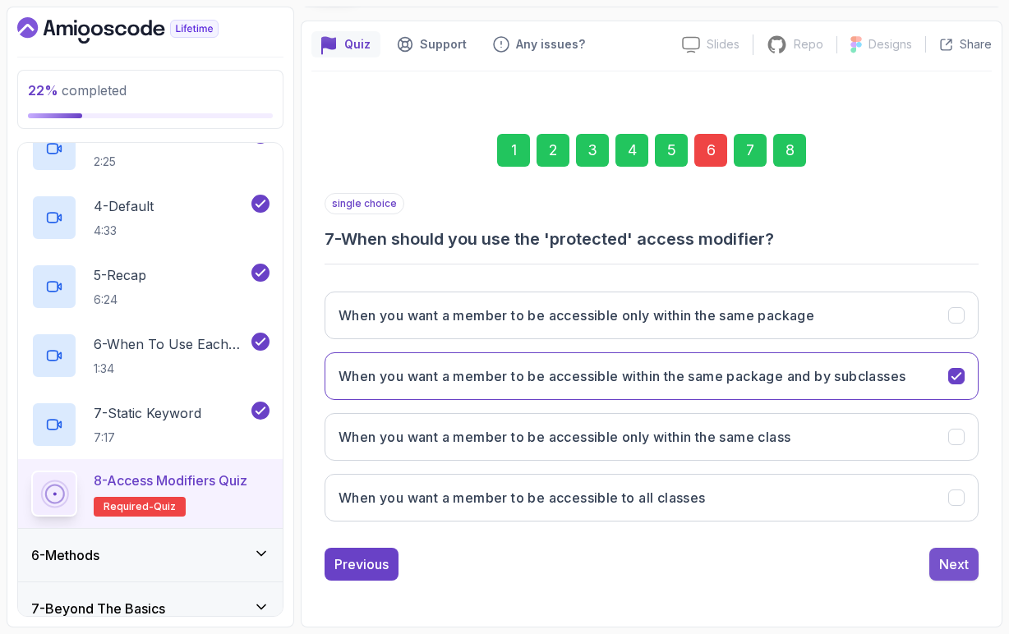
click at [959, 564] on div "Next" at bounding box center [954, 564] width 30 height 20
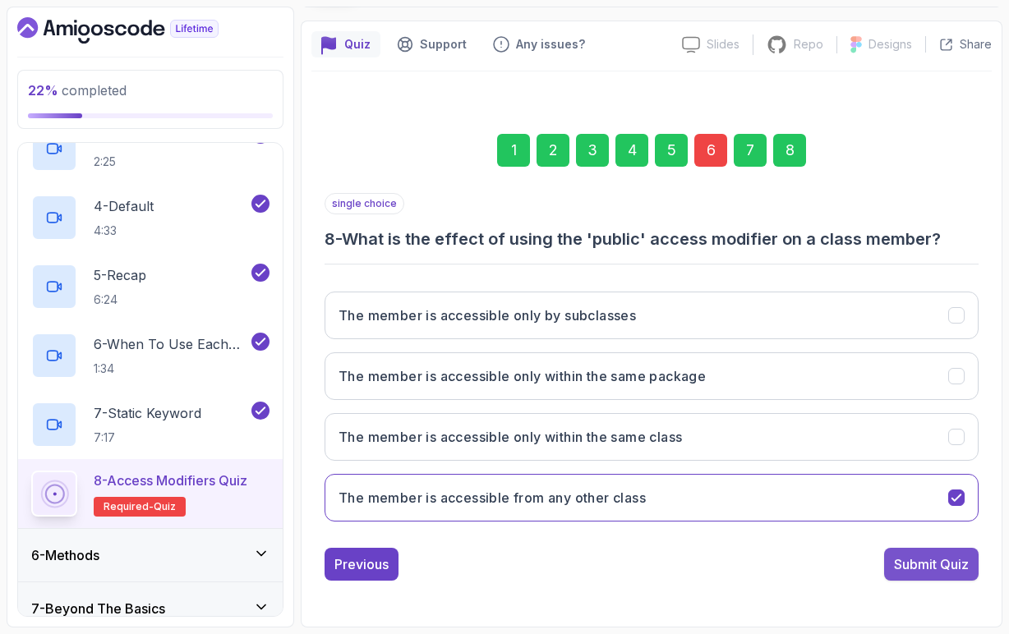
click at [958, 569] on div "Submit Quiz" at bounding box center [931, 564] width 75 height 20
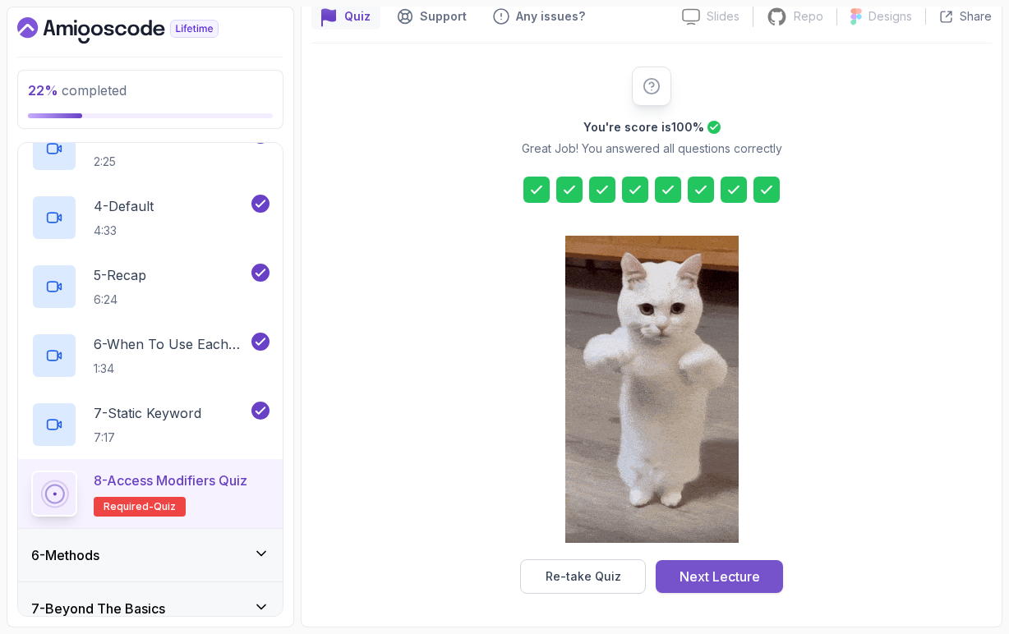
scroll to position [154, 0]
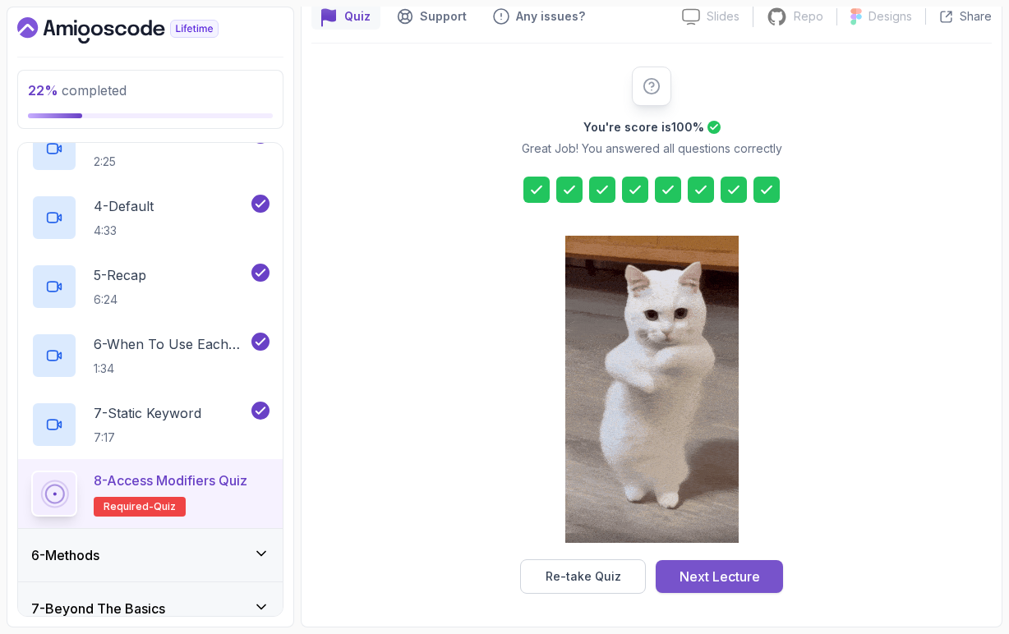
click at [747, 589] on button "Next Lecture" at bounding box center [718, 576] width 127 height 33
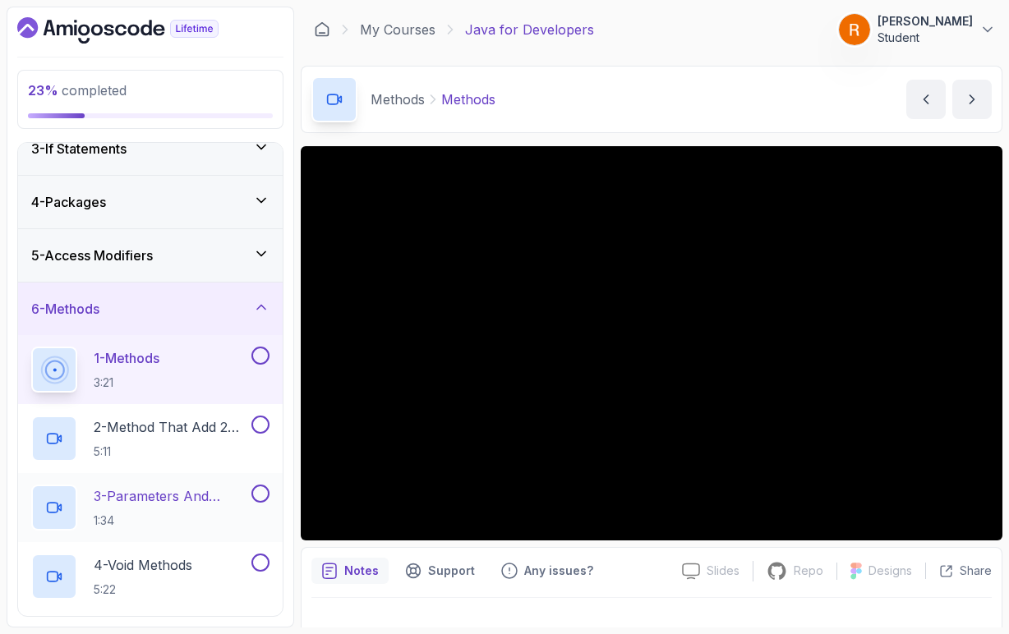
scroll to position [111, 0]
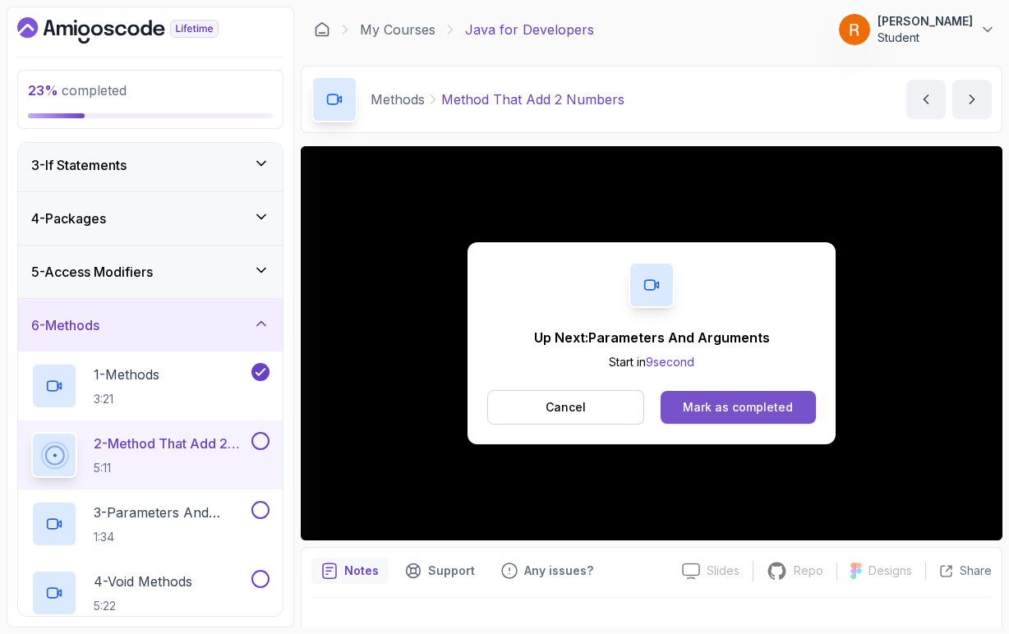
click at [699, 403] on div "Mark as completed" at bounding box center [738, 407] width 110 height 16
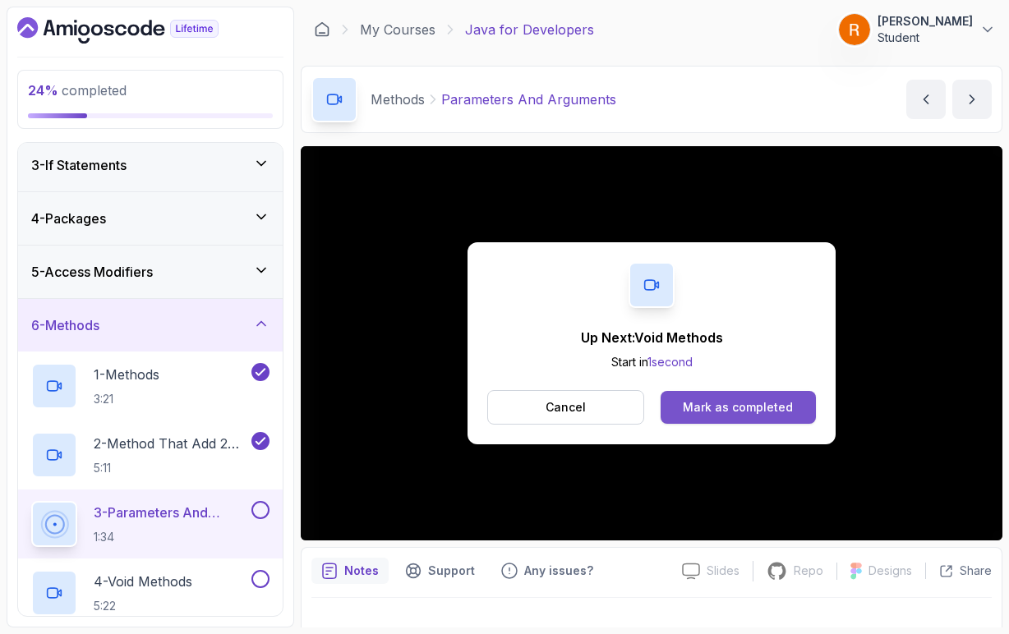
click at [726, 412] on div "Mark as completed" at bounding box center [738, 407] width 110 height 16
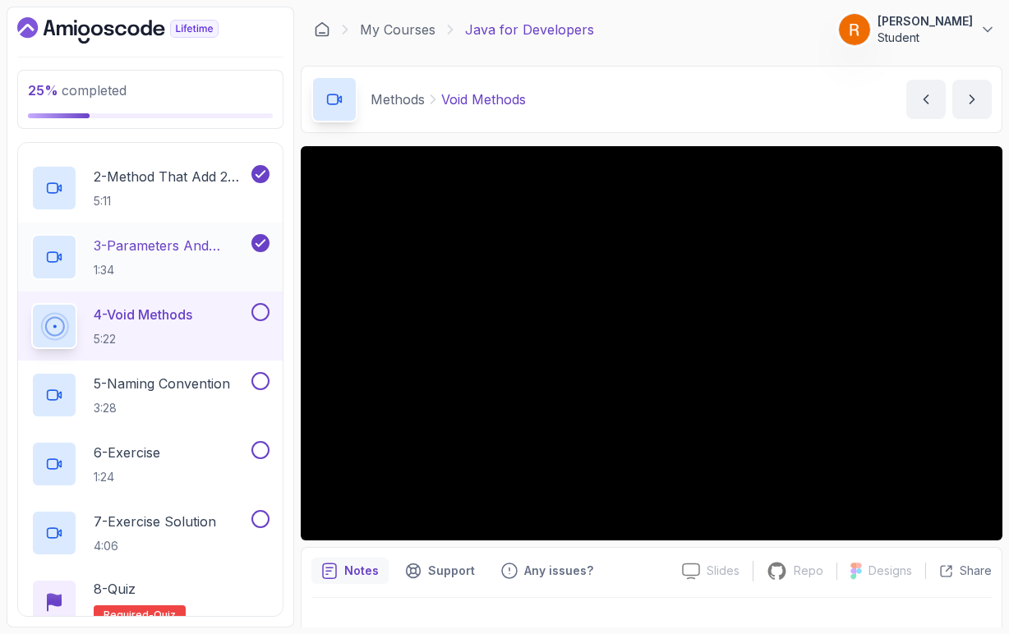
scroll to position [375, 0]
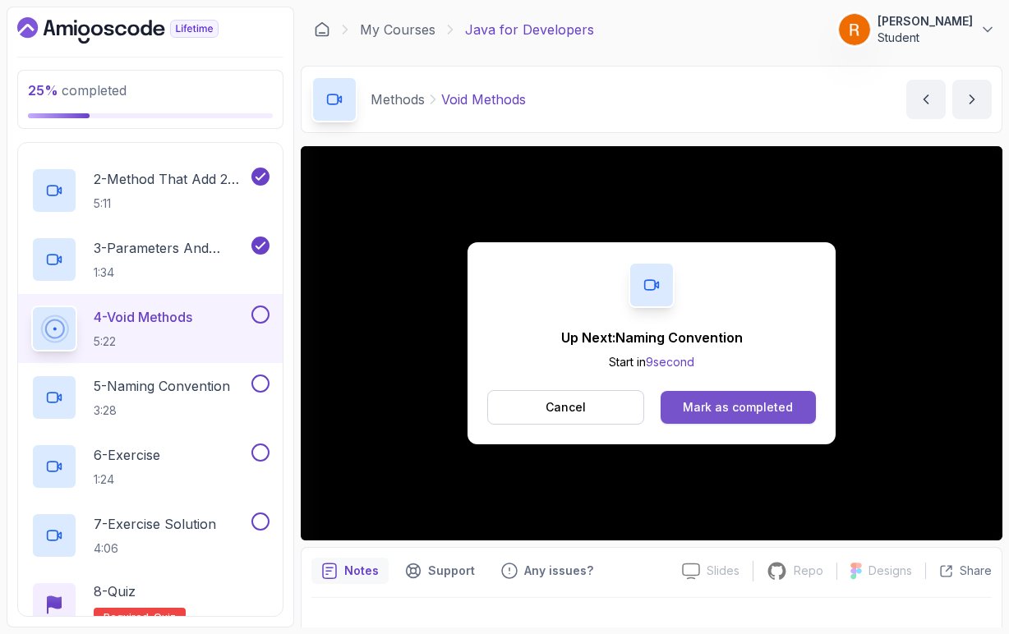
click at [735, 402] on div "Mark as completed" at bounding box center [738, 407] width 110 height 16
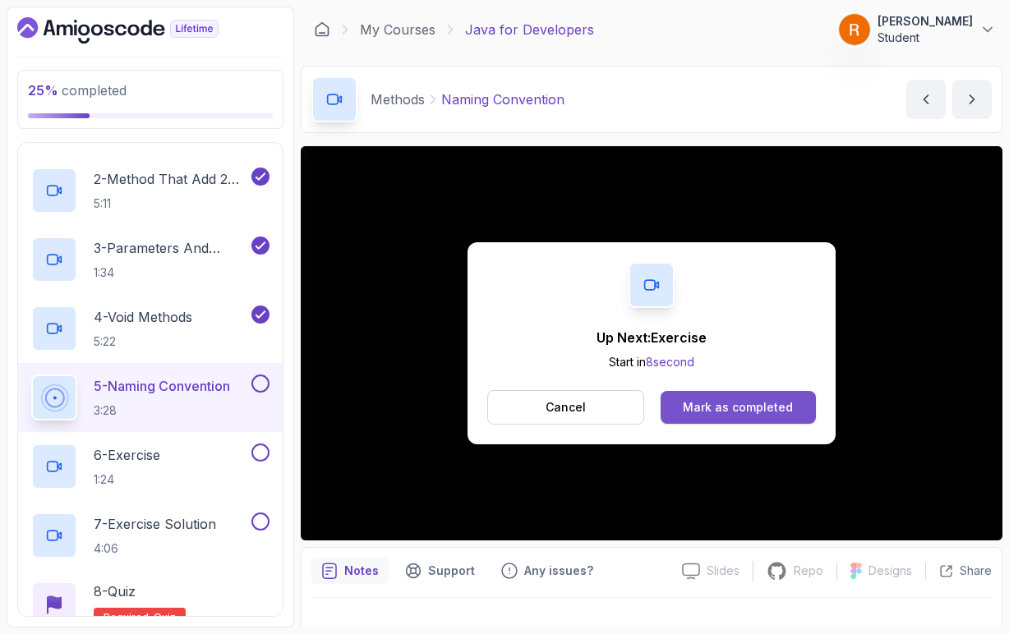
click at [672, 402] on button "Mark as completed" at bounding box center [737, 407] width 155 height 33
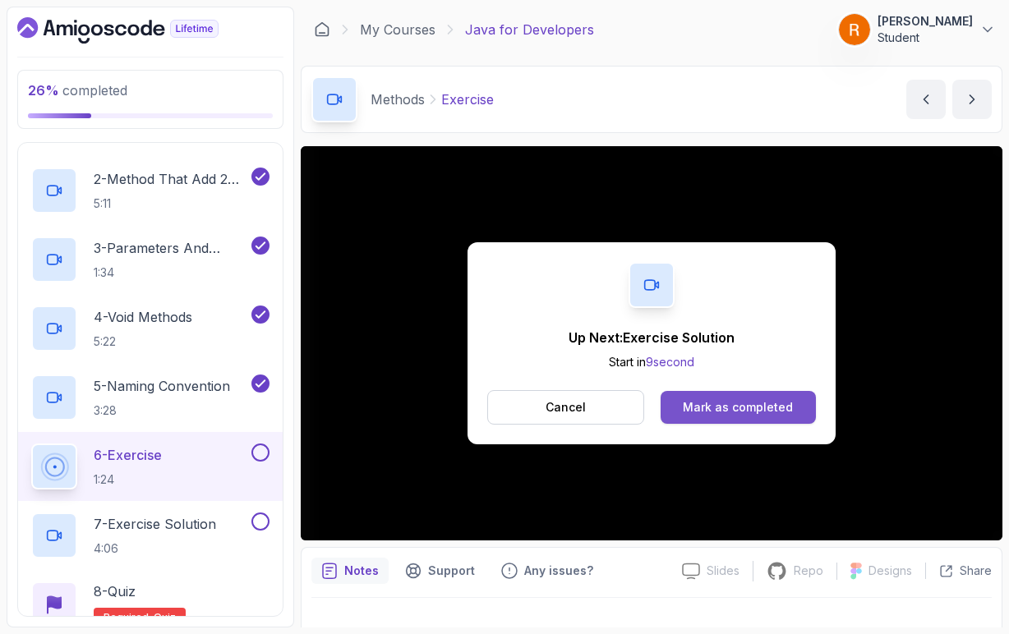
click at [700, 416] on button "Mark as completed" at bounding box center [737, 407] width 155 height 33
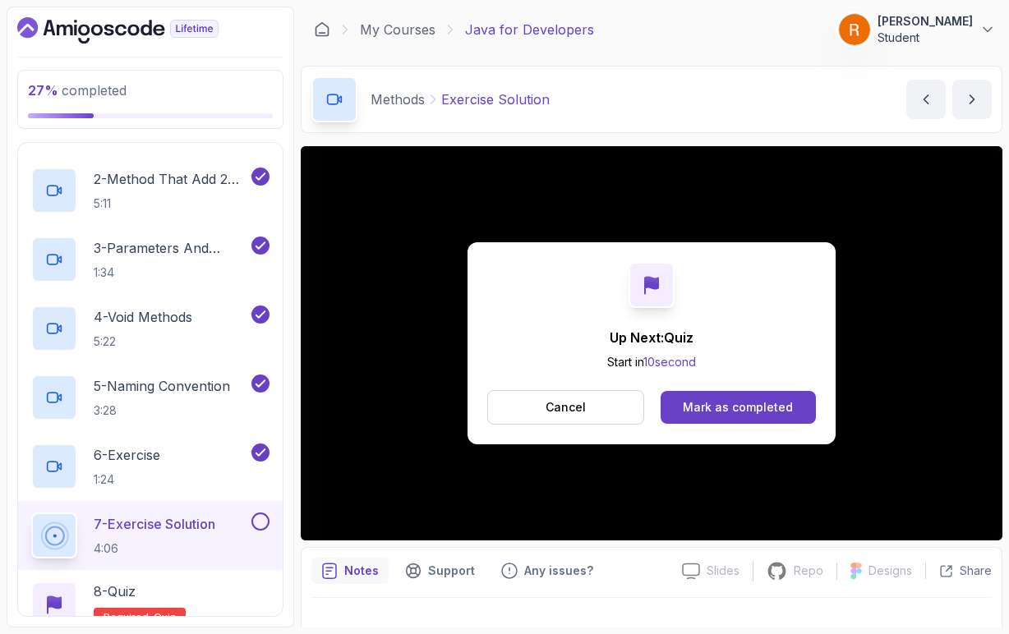
click at [332, 532] on div "Up Next: Quiz Start in 10 second Cancel Mark as completed" at bounding box center [651, 343] width 701 height 394
click at [720, 411] on div "Mark as completed" at bounding box center [738, 407] width 110 height 16
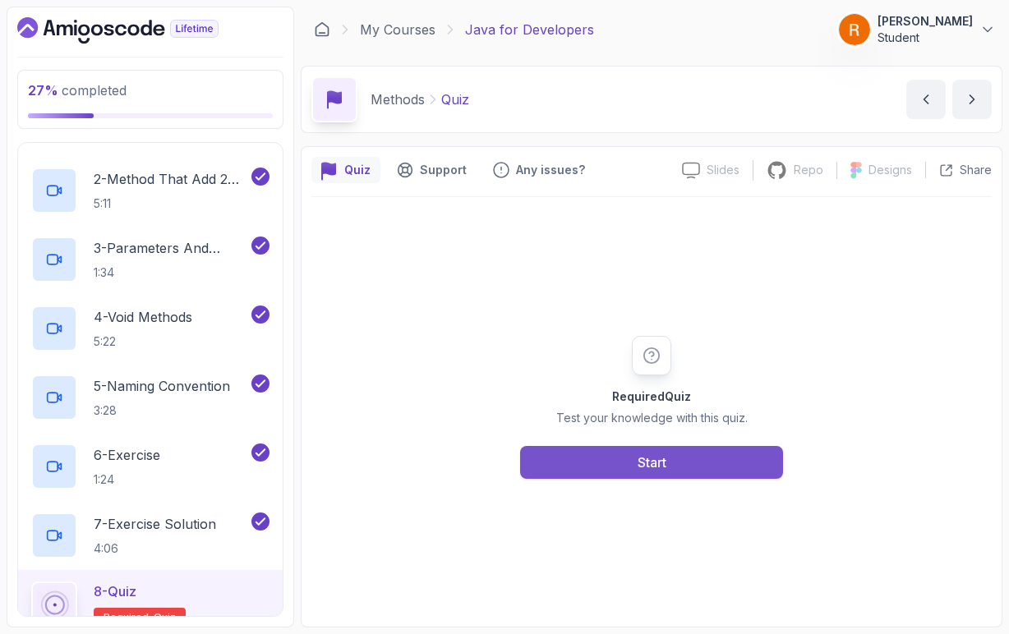
click at [566, 472] on button "Start" at bounding box center [651, 462] width 263 height 33
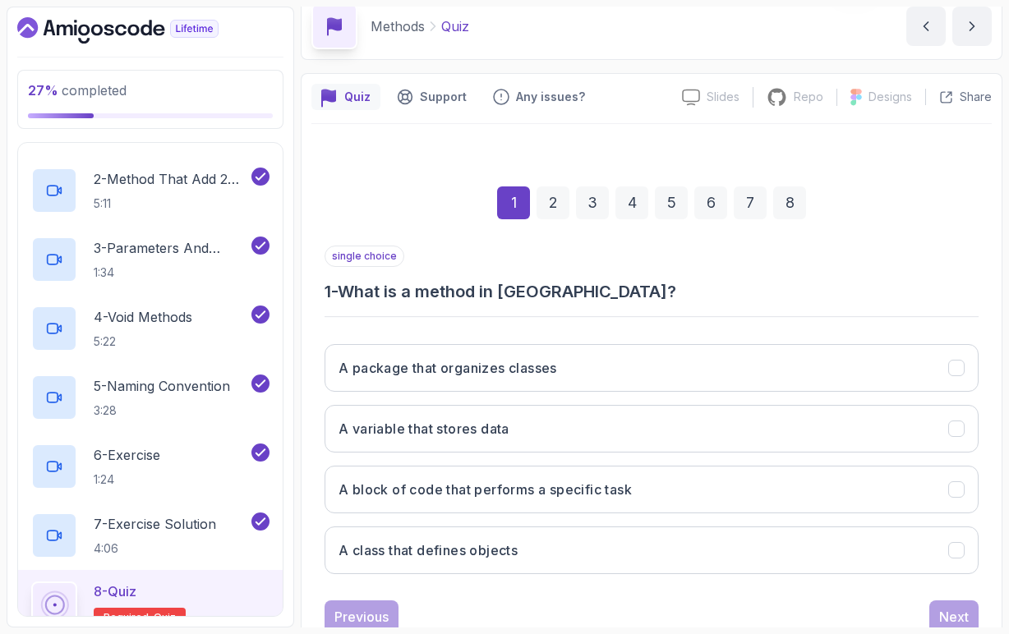
scroll to position [76, 0]
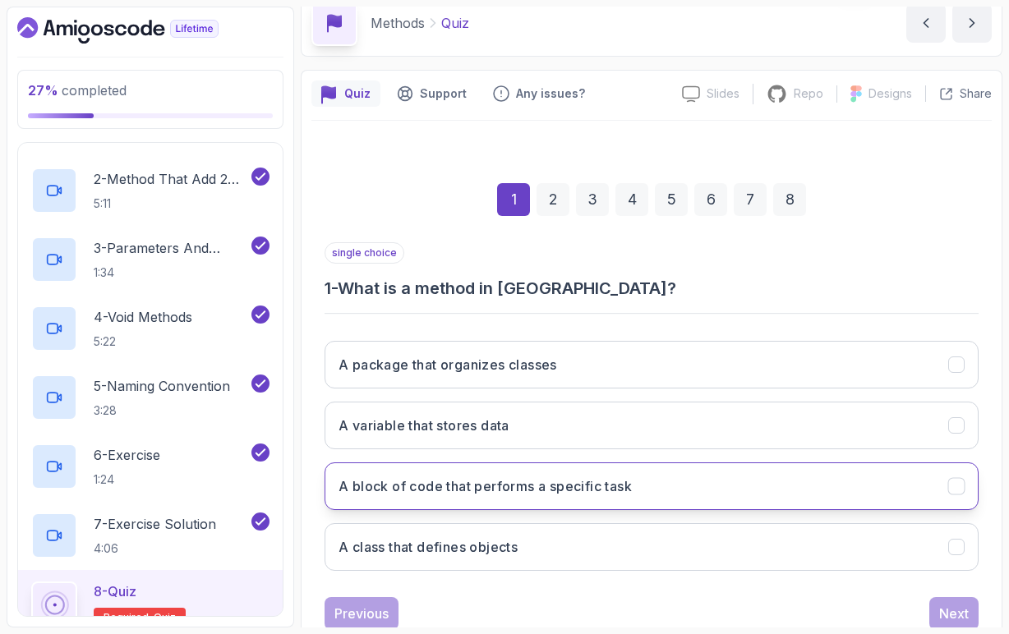
click at [470, 495] on h3 "A block of code that performs a specific task" at bounding box center [484, 486] width 293 height 20
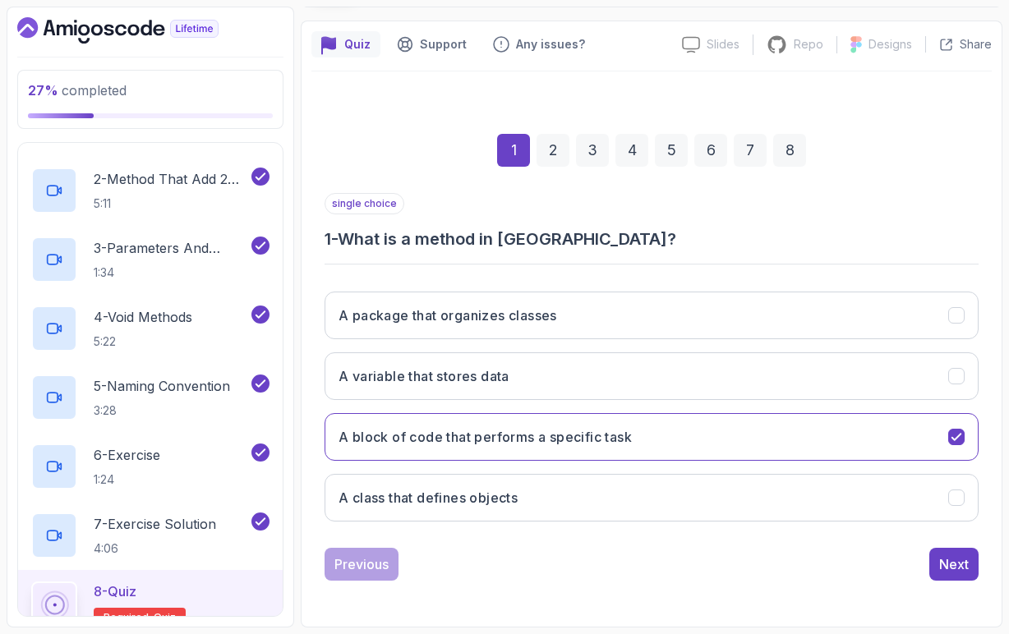
scroll to position [126, 0]
click at [969, 577] on button "Next" at bounding box center [953, 564] width 49 height 33
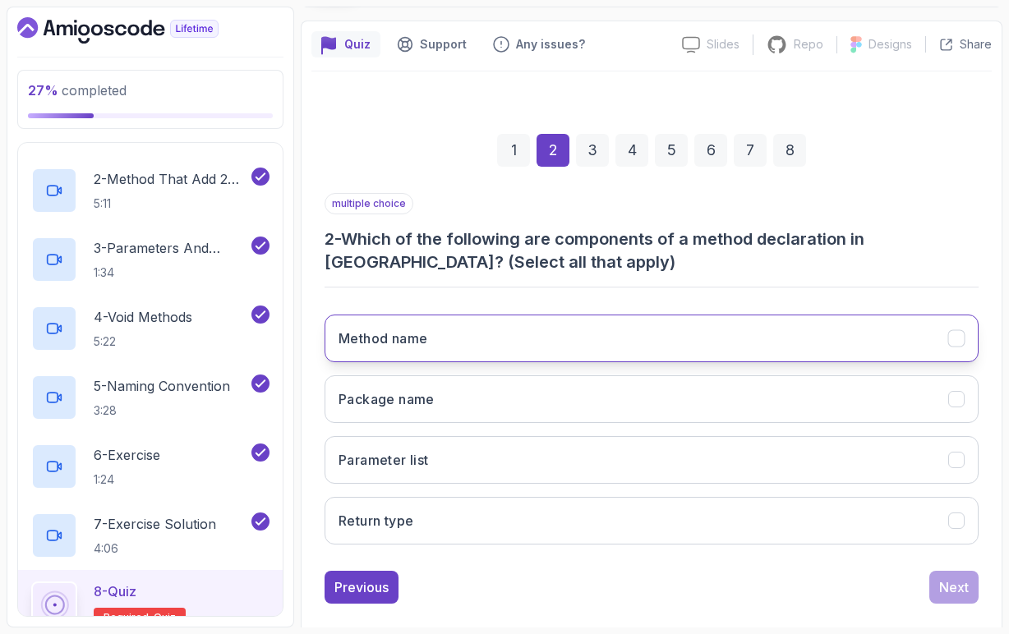
click at [435, 340] on button "Method name" at bounding box center [651, 339] width 654 height 48
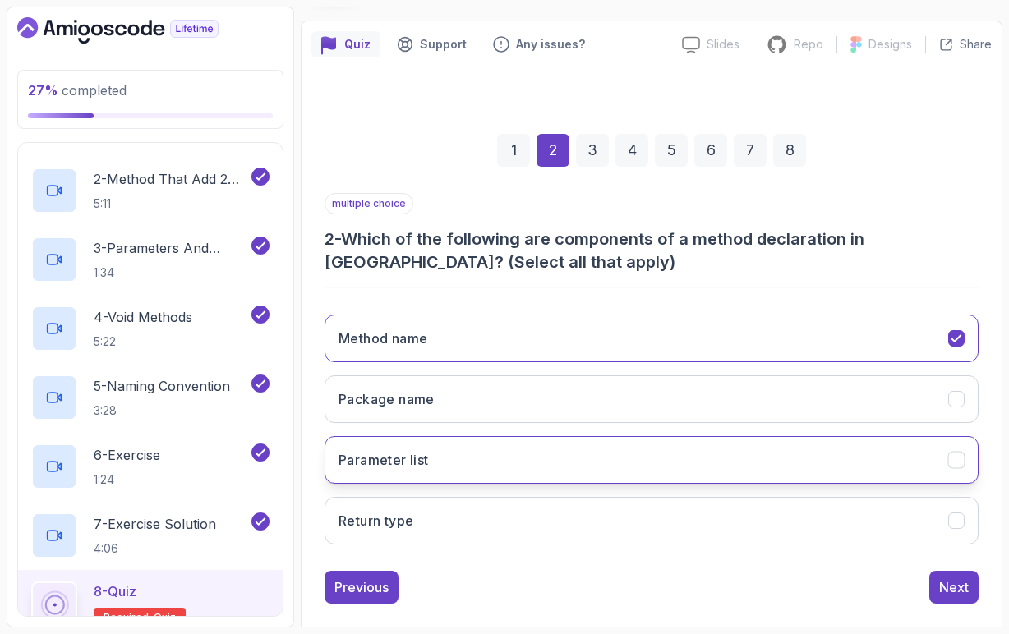
click at [423, 475] on button "Parameter list" at bounding box center [651, 460] width 654 height 48
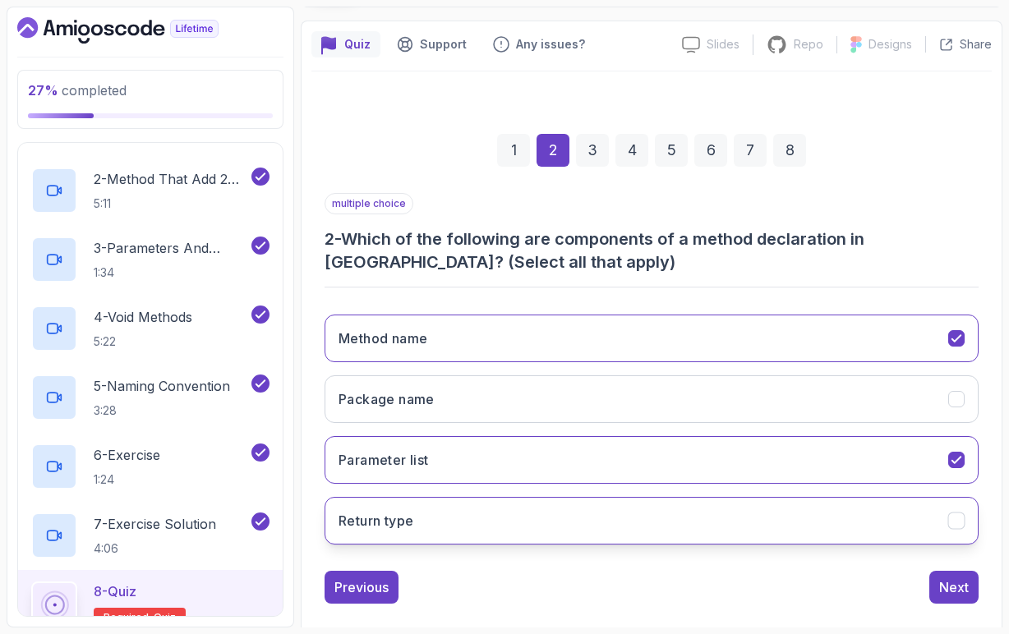
click at [423, 521] on button "Return type" at bounding box center [651, 521] width 654 height 48
click at [969, 588] on button "Next" at bounding box center [953, 587] width 49 height 33
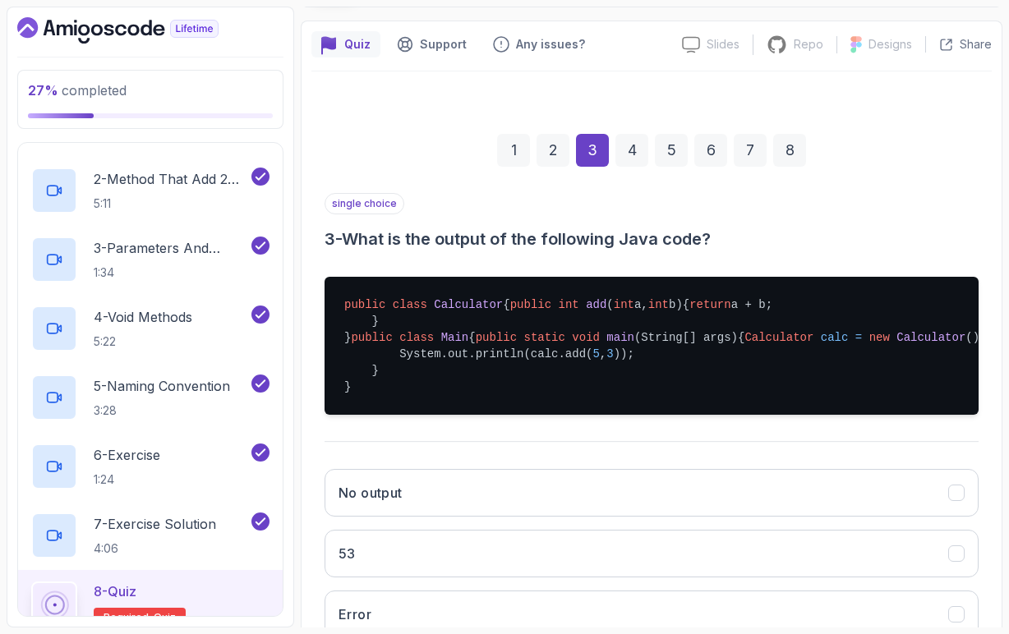
click at [821, 344] on span "calc" at bounding box center [835, 337] width 28 height 13
click at [484, 307] on span "Calculator" at bounding box center [468, 304] width 69 height 13
click at [896, 344] on span "Calculator" at bounding box center [930, 337] width 69 height 13
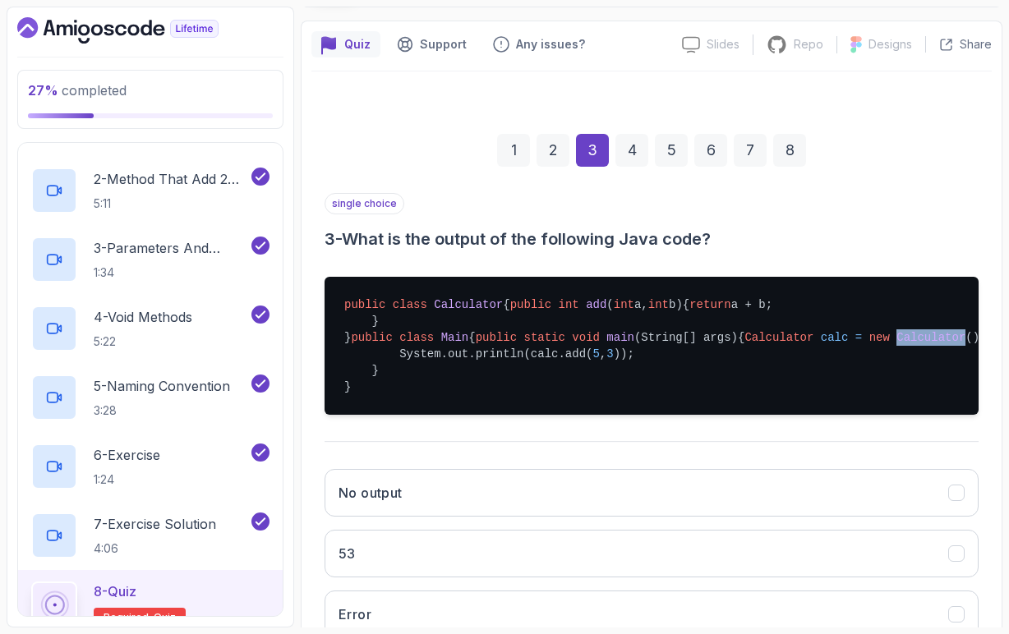
click at [896, 344] on span "Calculator" at bounding box center [930, 337] width 69 height 13
click at [650, 415] on pre "public class Calculator { public int add ( int a, int b) { return a + b; } } pu…" at bounding box center [651, 346] width 654 height 138
click at [581, 415] on pre "public class Calculator { public int add ( int a, int b) { return a + b; } } pu…" at bounding box center [651, 346] width 654 height 138
drag, startPoint x: 453, startPoint y: 339, endPoint x: 489, endPoint y: 341, distance: 36.2
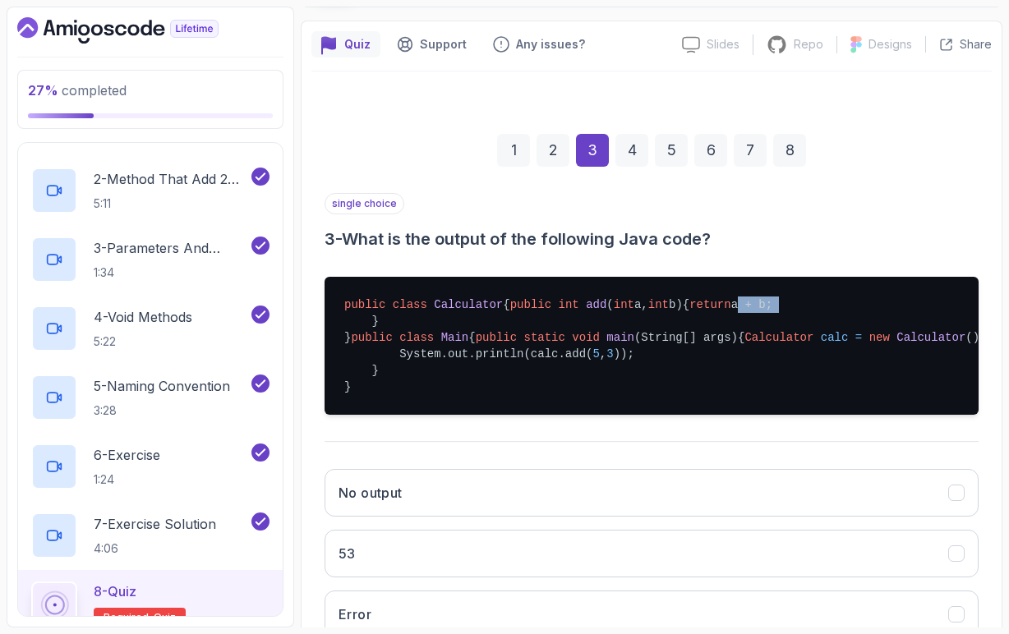
click at [490, 342] on pre "public class Calculator { public int add ( int a, int b) { return a + b; } } pu…" at bounding box center [651, 346] width 654 height 138
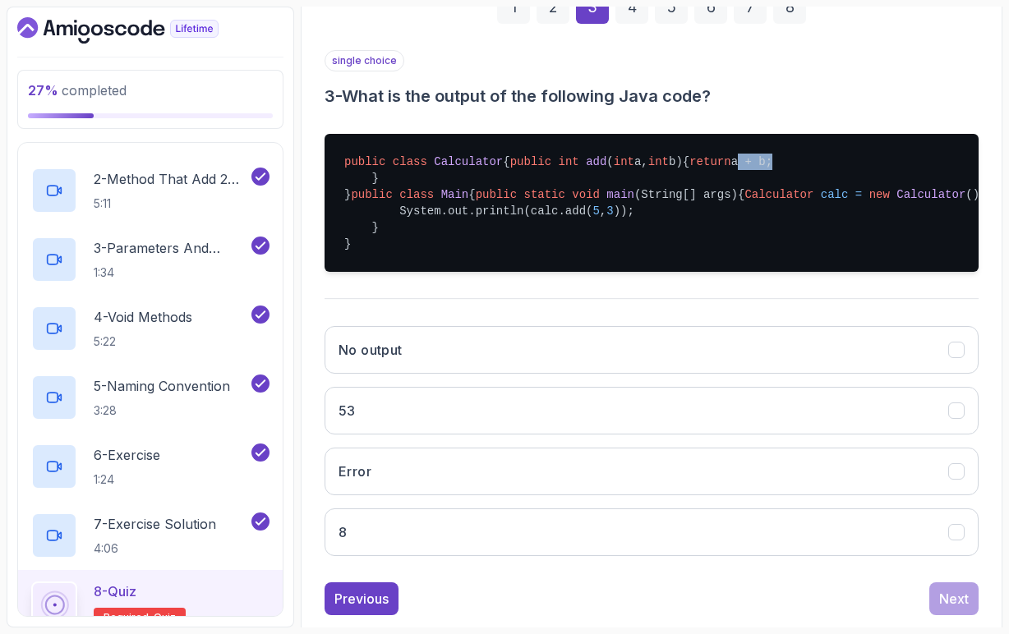
scroll to position [307, 0]
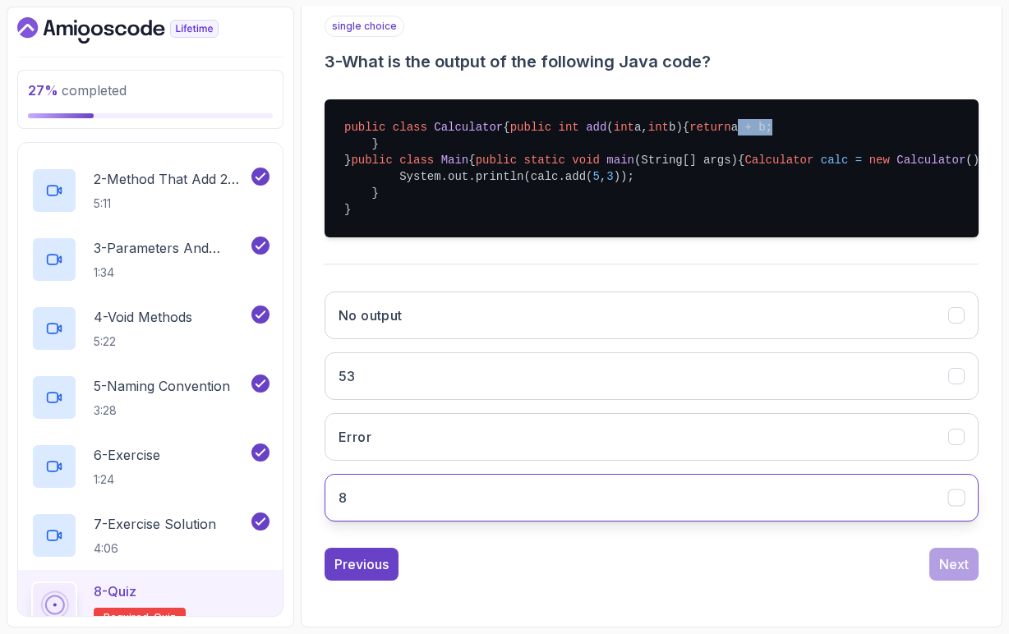
click at [416, 522] on button "8" at bounding box center [651, 498] width 654 height 48
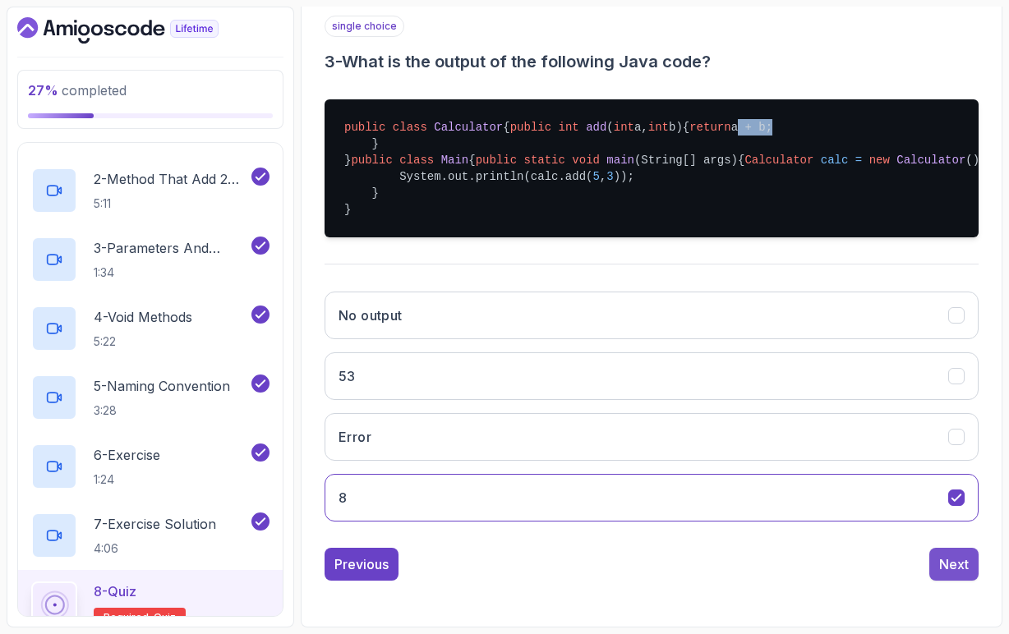
click at [940, 573] on div "Next" at bounding box center [954, 564] width 30 height 20
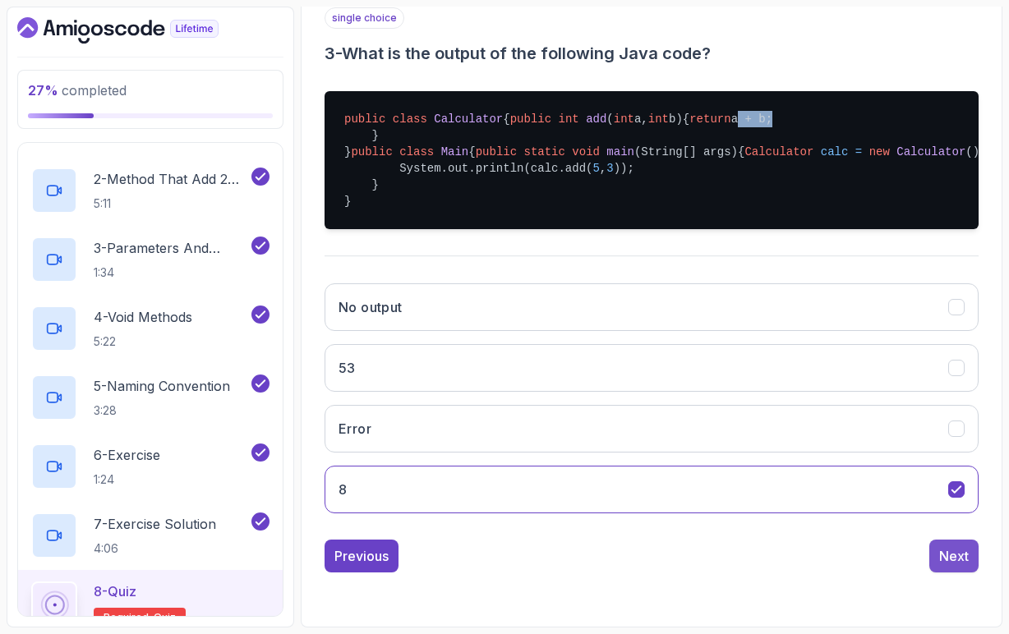
scroll to position [126, 0]
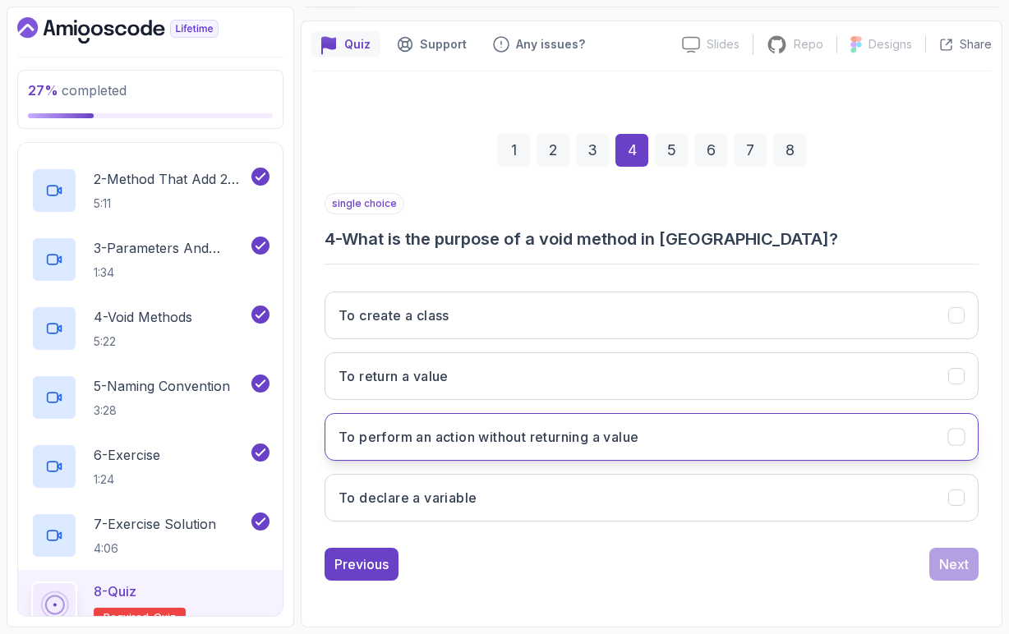
click at [504, 448] on button "To perform an action without returning a value" at bounding box center [651, 437] width 654 height 48
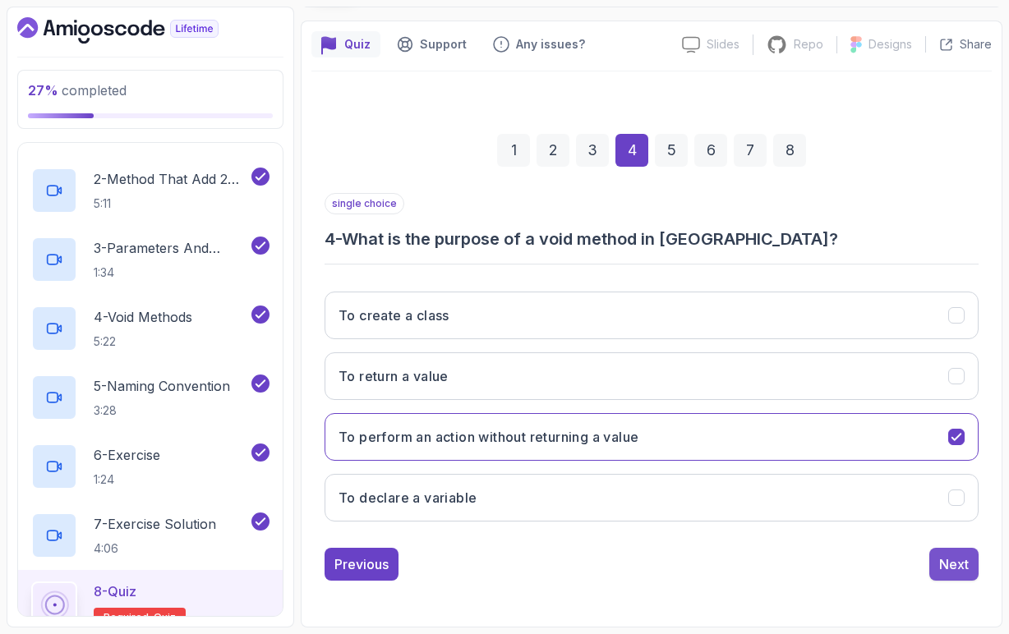
click at [963, 560] on div "Next" at bounding box center [954, 564] width 30 height 20
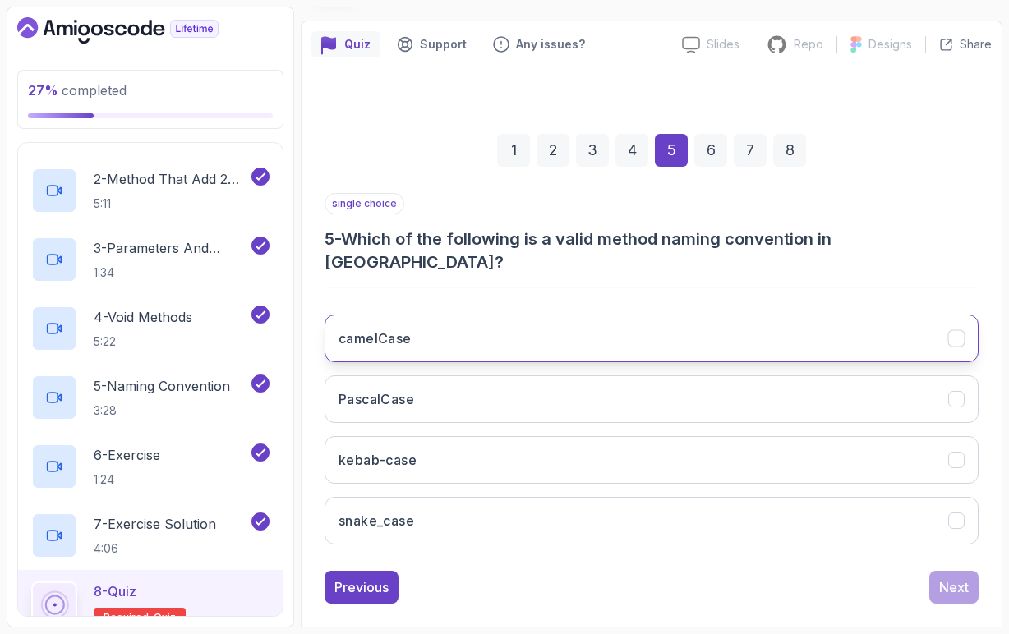
click at [407, 333] on button "camelCase" at bounding box center [651, 339] width 654 height 48
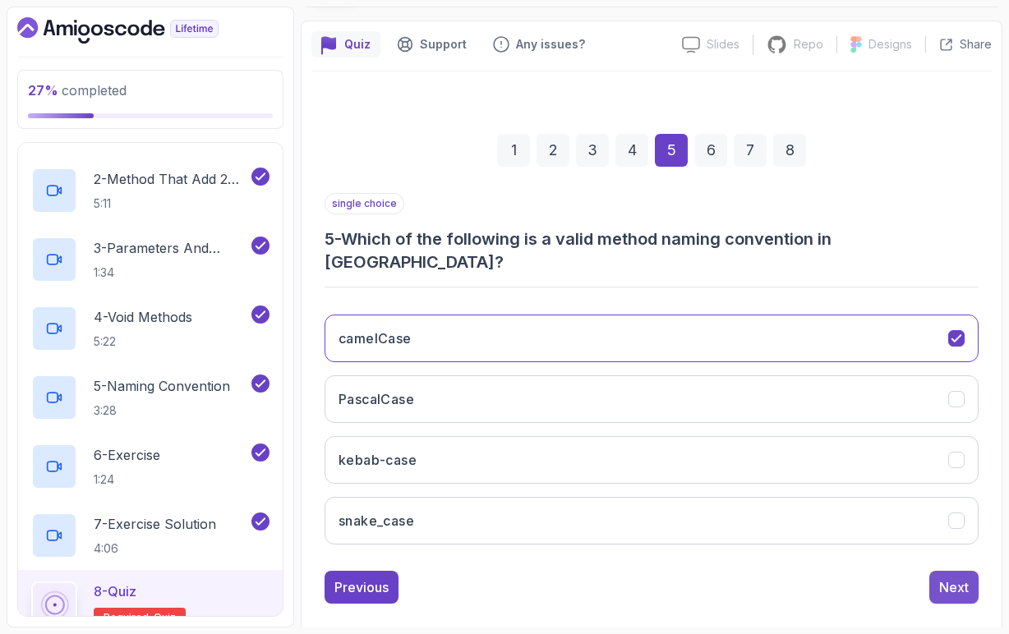
click at [954, 571] on button "Next" at bounding box center [953, 587] width 49 height 33
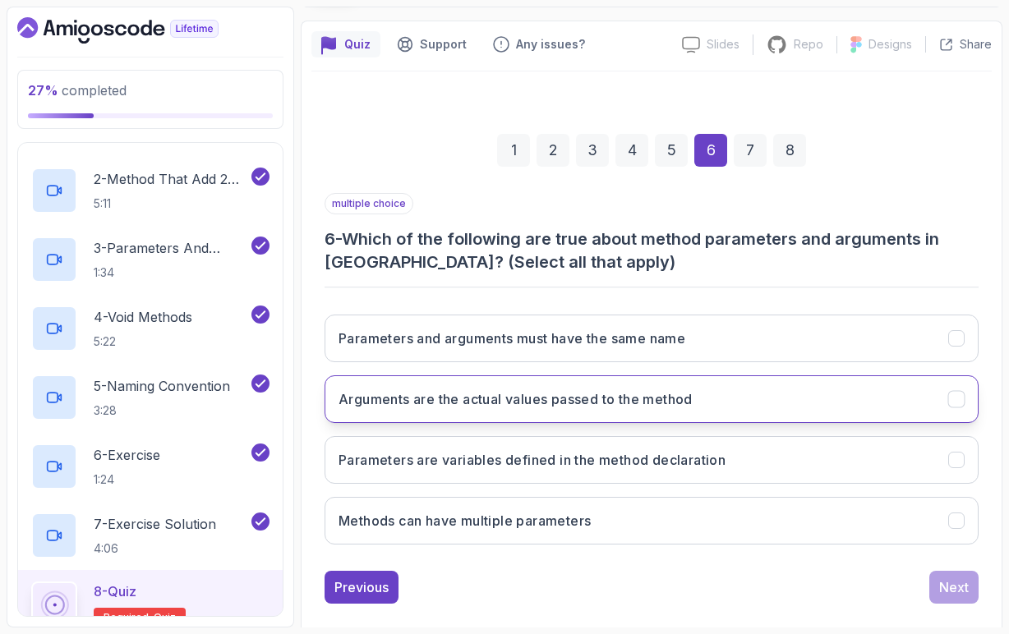
click at [549, 401] on h3 "Arguments are the actual values passed to the method" at bounding box center [515, 399] width 354 height 20
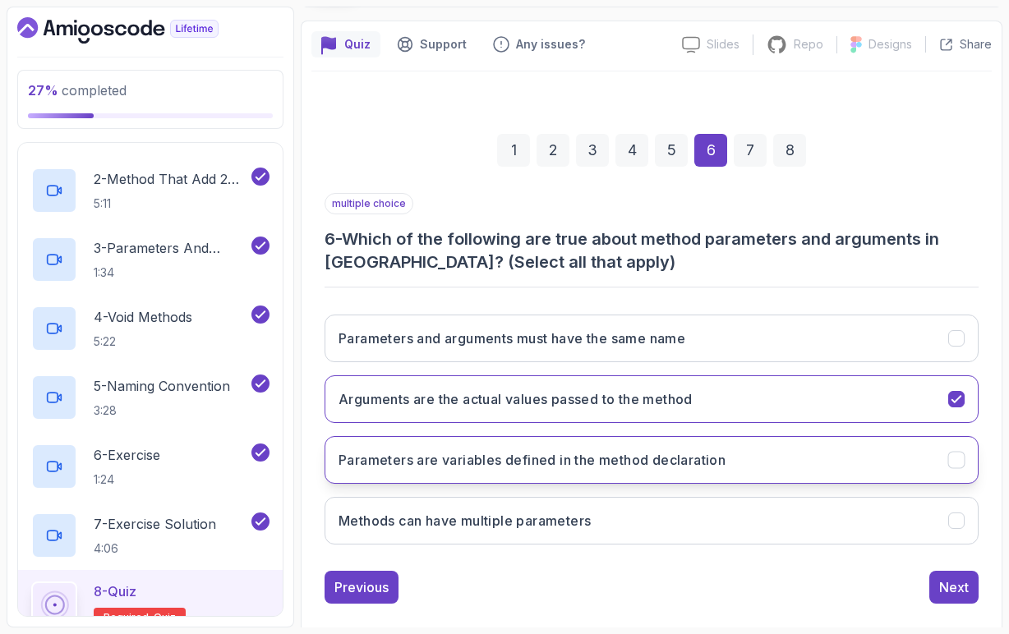
click at [671, 468] on h3 "Parameters are variables defined in the method declaration" at bounding box center [531, 460] width 387 height 20
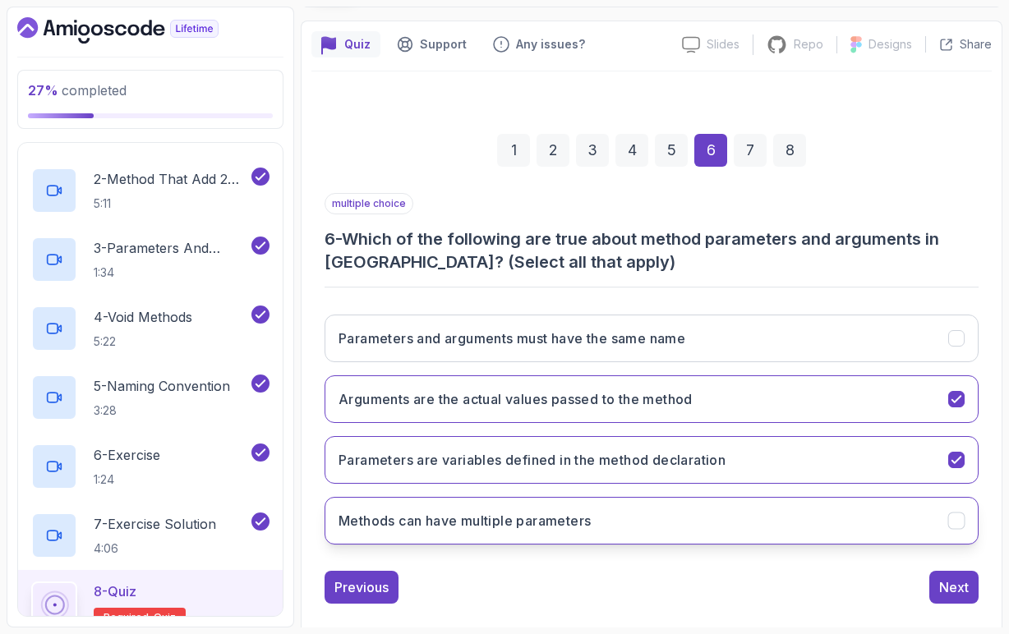
click at [491, 519] on h3 "Methods can have multiple parameters" at bounding box center [464, 521] width 252 height 20
click at [953, 598] on button "Next" at bounding box center [953, 587] width 49 height 33
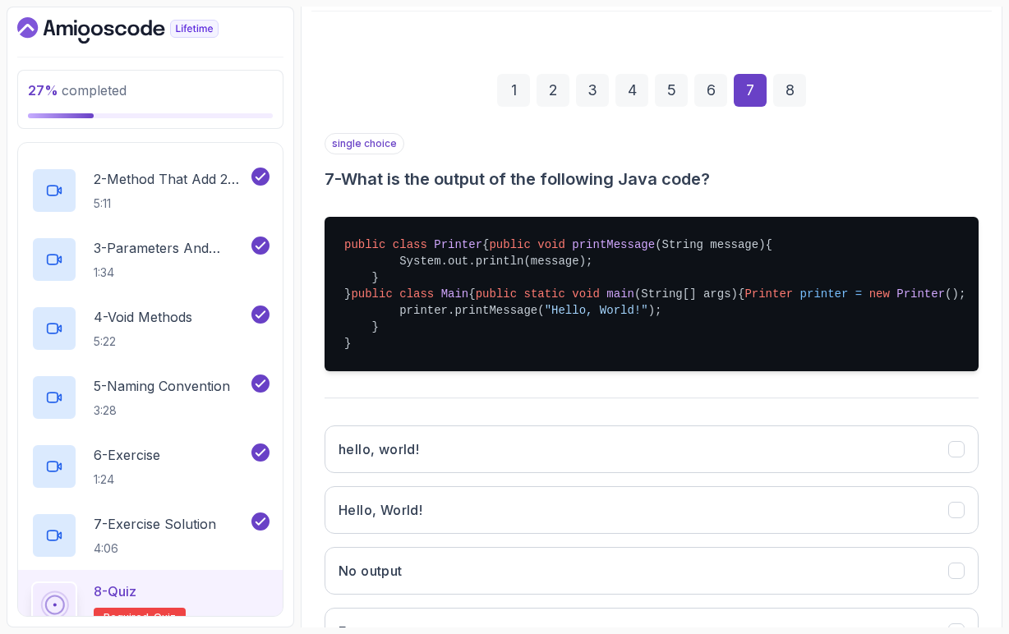
scroll to position [188, 0]
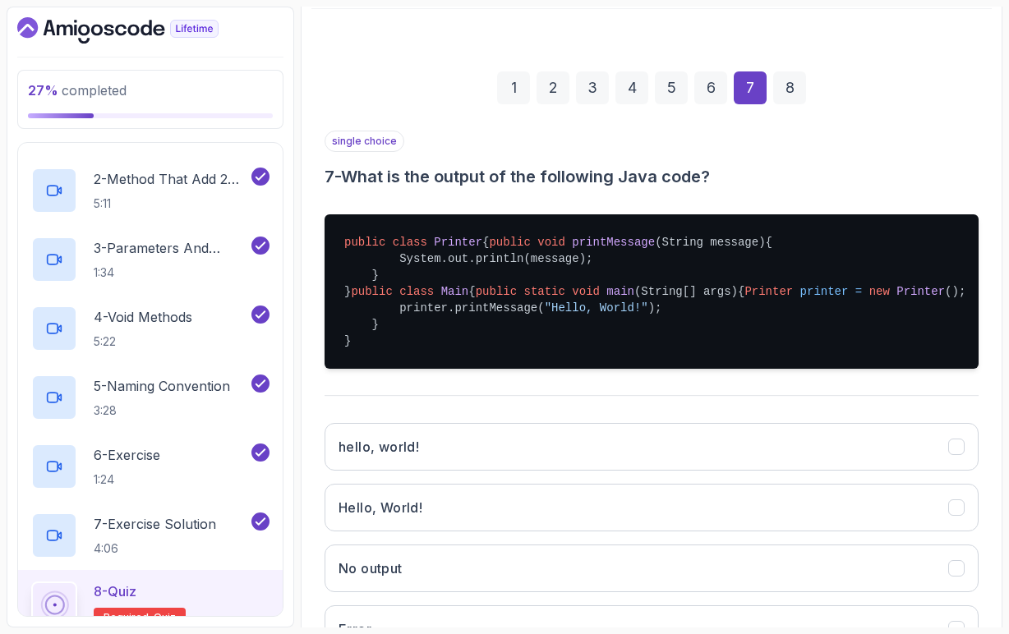
click at [800, 298] on span "printer" at bounding box center [824, 291] width 48 height 13
click at [465, 248] on span "Printer" at bounding box center [458, 242] width 48 height 13
click at [896, 298] on span "Printer" at bounding box center [920, 291] width 48 height 13
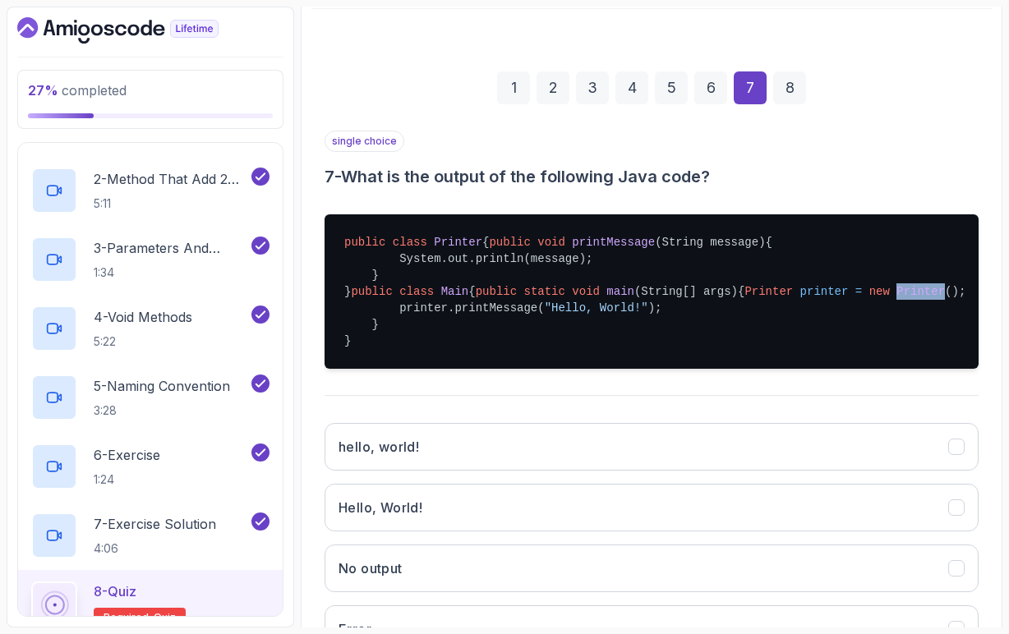
click at [896, 298] on span "Printer" at bounding box center [920, 291] width 48 height 13
click at [500, 369] on pre "public class Printer { public void printMessage (String message) { System.out.p…" at bounding box center [651, 291] width 654 height 154
click at [572, 315] on span ""Hello, World!"" at bounding box center [596, 307] width 103 height 13
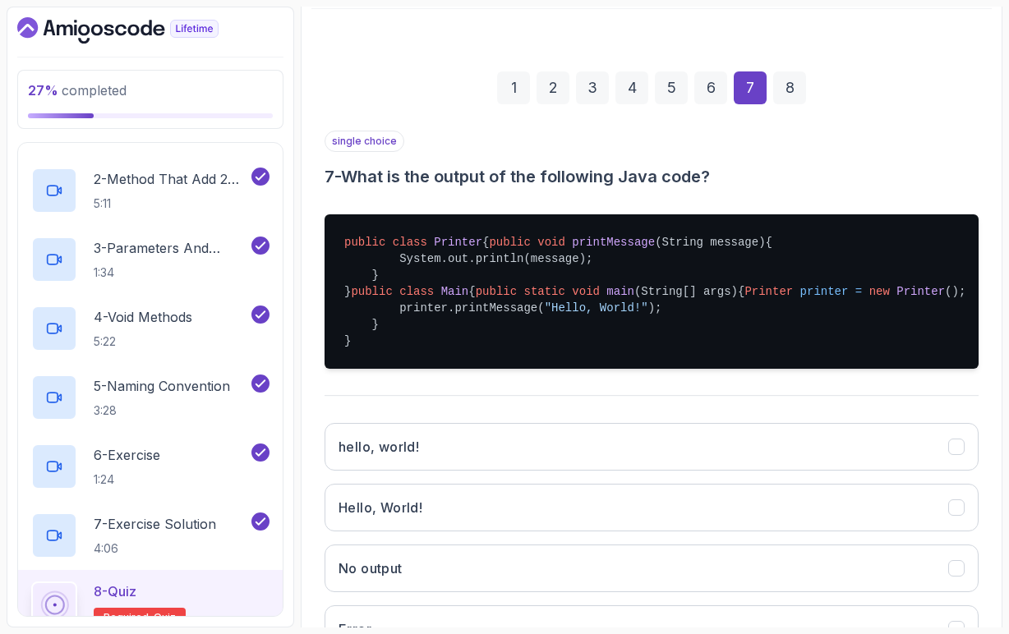
click at [646, 315] on span ""Hello, World!"" at bounding box center [596, 307] width 103 height 13
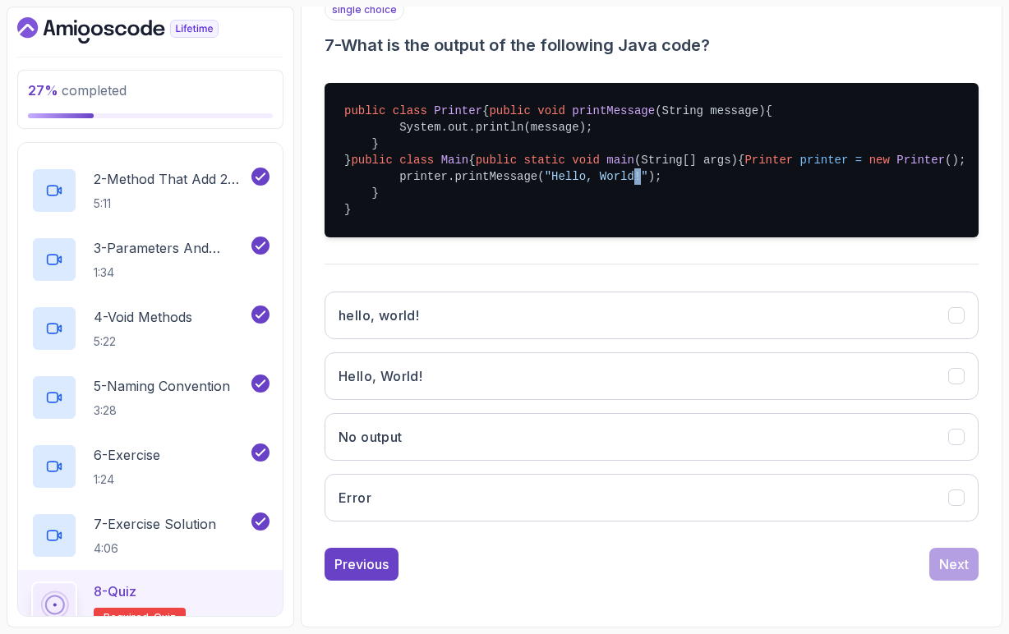
scroll to position [381, 0]
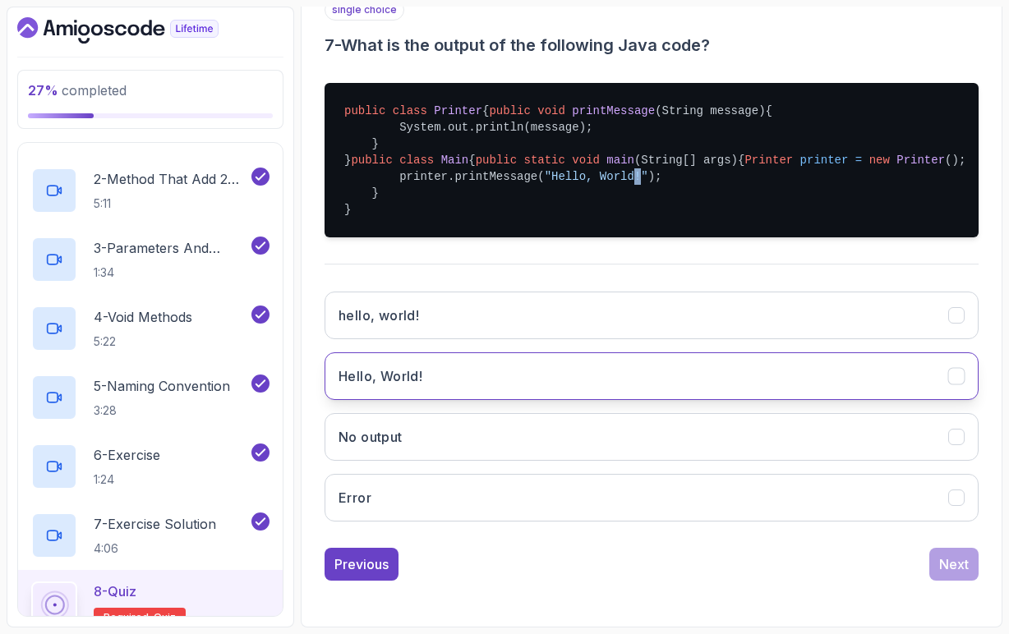
click at [513, 375] on button "Hello, World!" at bounding box center [651, 376] width 654 height 48
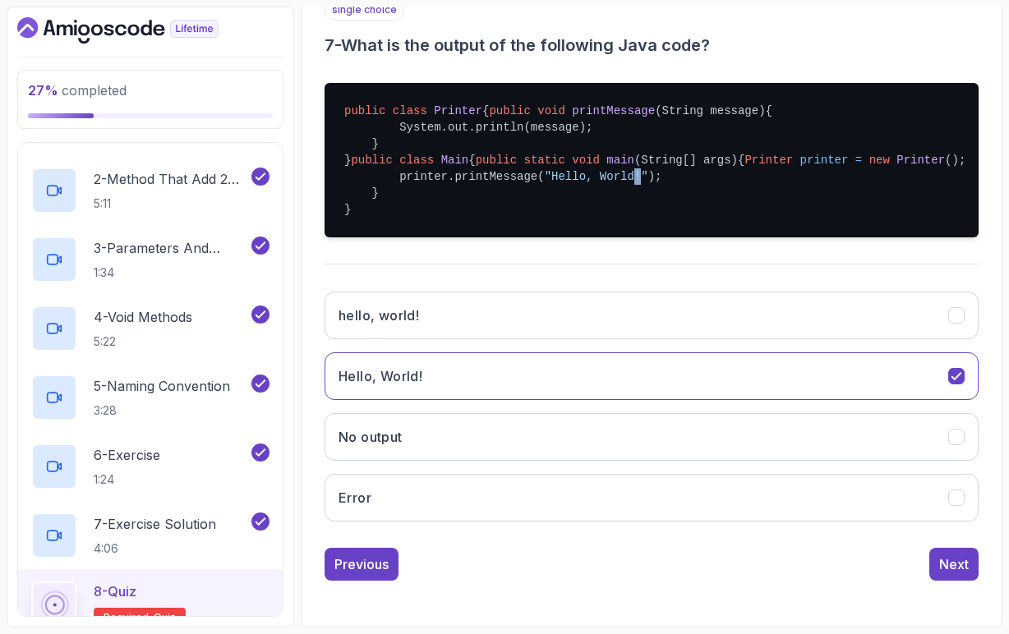
scroll to position [385, 0]
click at [963, 567] on div "Next" at bounding box center [954, 564] width 30 height 20
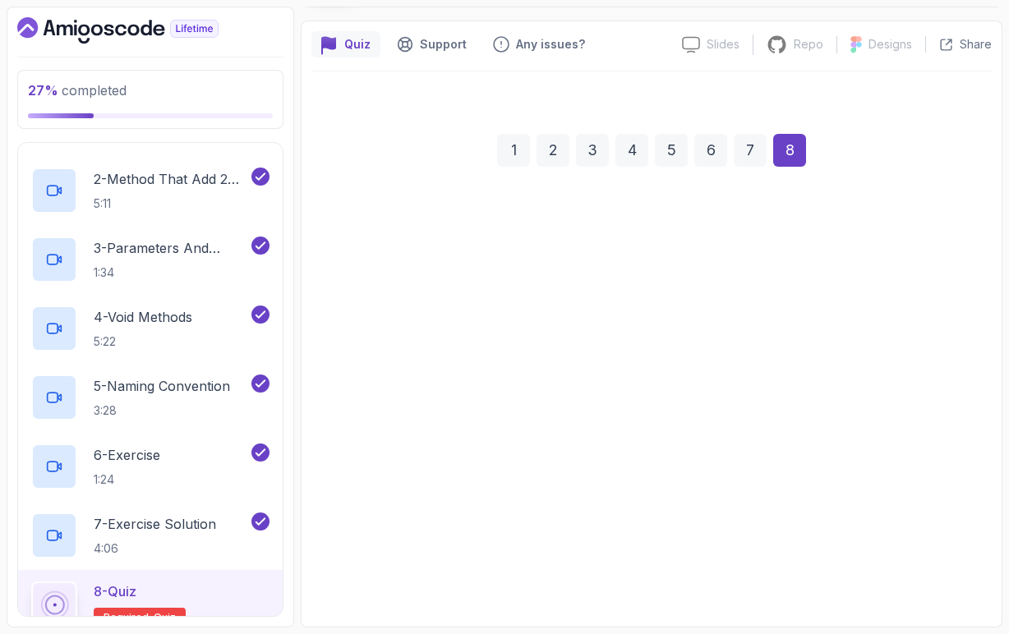
scroll to position [126, 0]
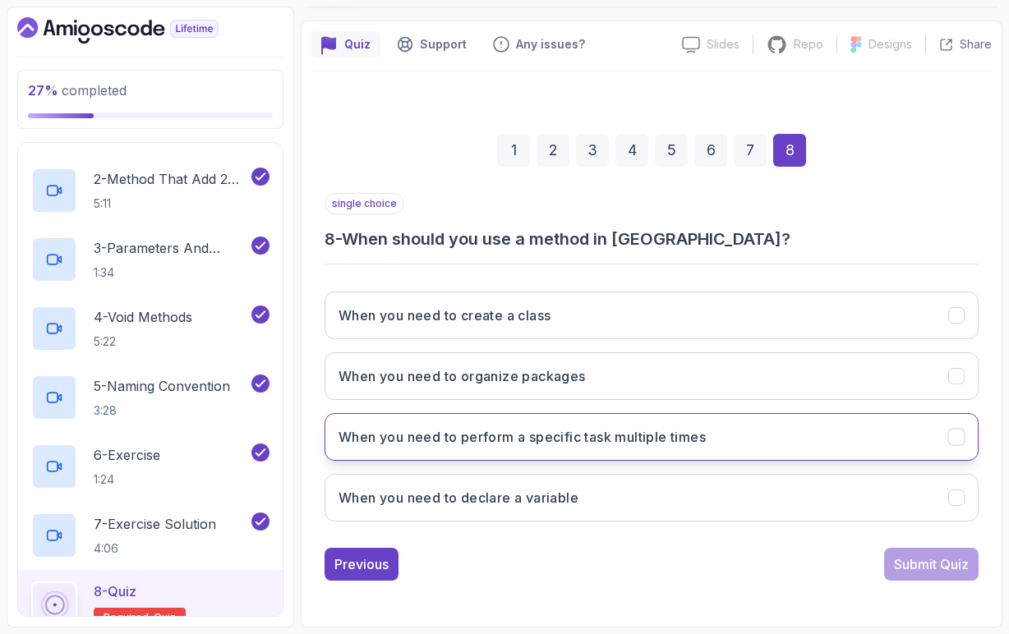
click at [508, 446] on h3 "When you need to perform a specific task multiple times" at bounding box center [521, 437] width 367 height 20
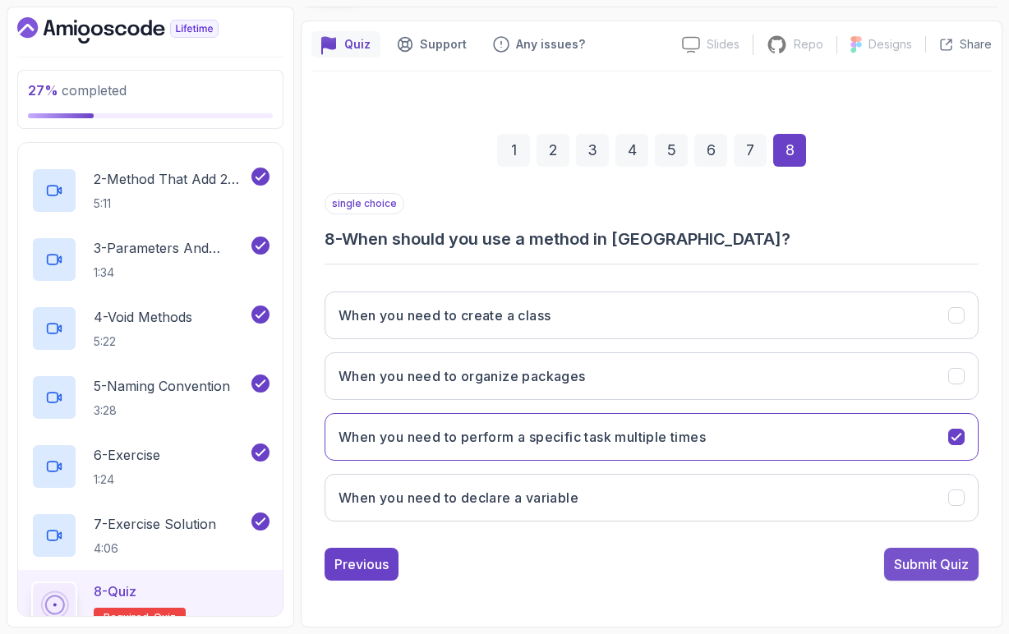
click at [922, 572] on div "Submit Quiz" at bounding box center [931, 564] width 75 height 20
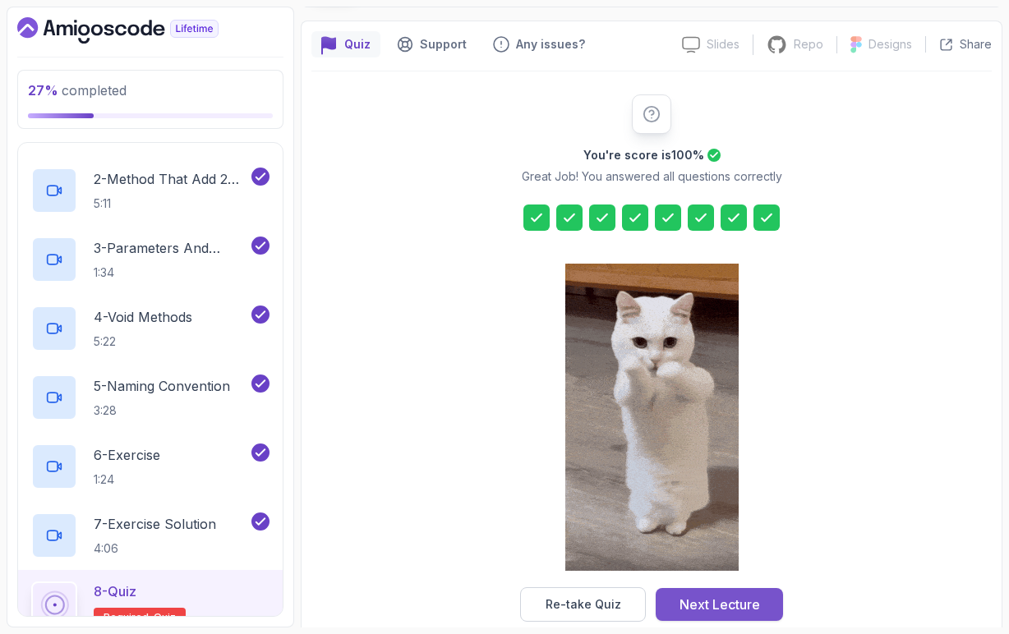
click at [756, 615] on button "Next Lecture" at bounding box center [718, 604] width 127 height 33
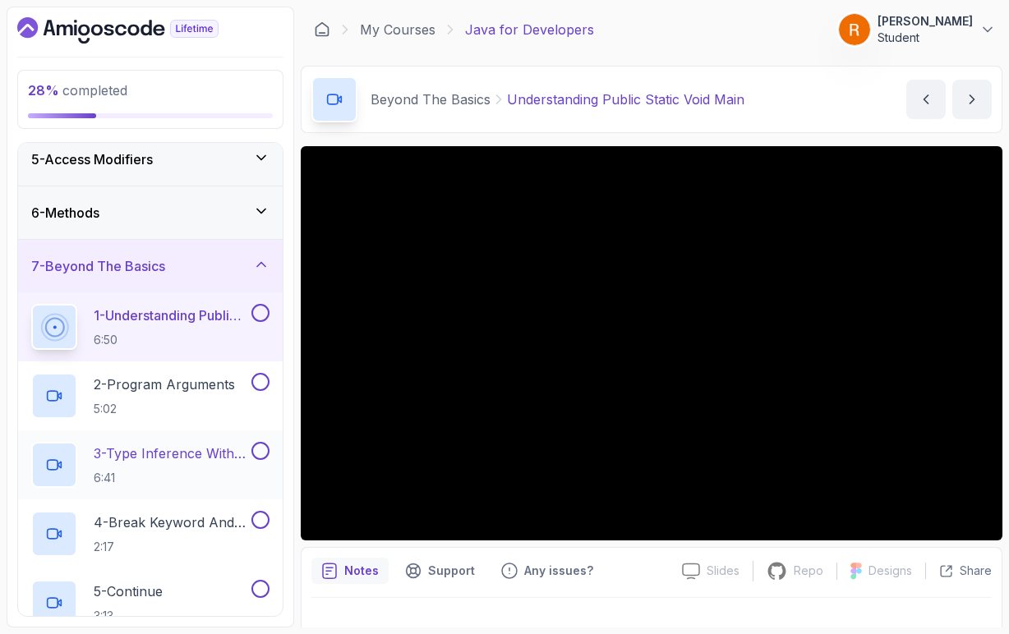
scroll to position [219, 0]
